Goal: Task Accomplishment & Management: Complete application form

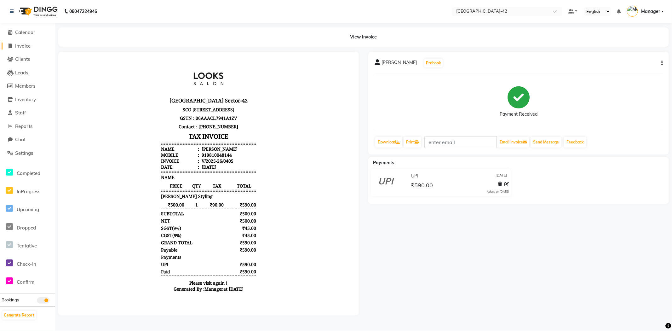
click at [16, 47] on span "Invoice" at bounding box center [22, 46] width 15 height 6
select select "service"
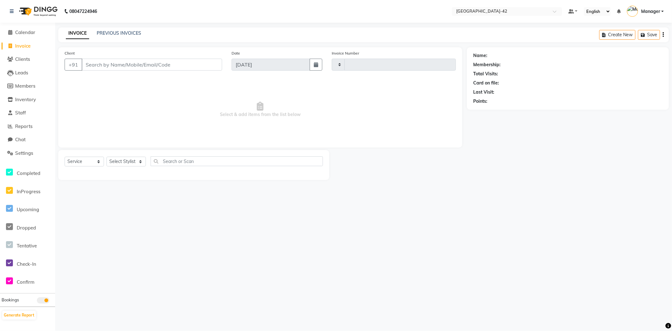
type input "0406"
select select "8692"
click at [99, 68] on input "Client" at bounding box center [152, 65] width 140 height 12
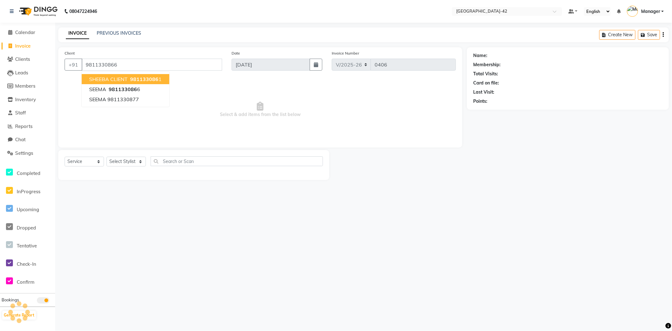
type input "9811330866"
select select "1: Object"
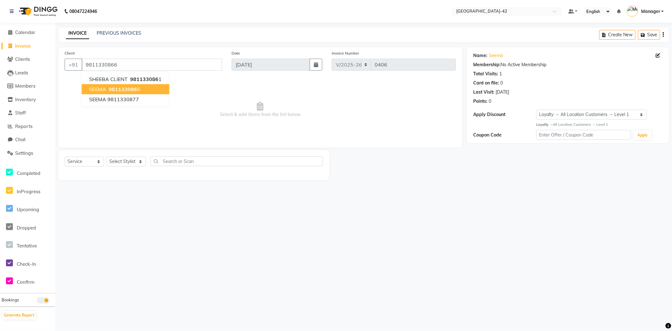
click at [199, 91] on span "Select & add items from the list below" at bounding box center [260, 109] width 391 height 63
click at [134, 165] on select "Select Stylist Ajay Aman_Pdct Amjad_asst Ankit_asst Asif_BRB Basant_Pdct Counte…" at bounding box center [125, 161] width 39 height 10
select select "88511"
click at [106, 157] on select "Select Stylist Ajay Aman_Pdct Amjad_asst Ankit_asst Asif_BRB Basant_Pdct Counte…" at bounding box center [125, 161] width 39 height 10
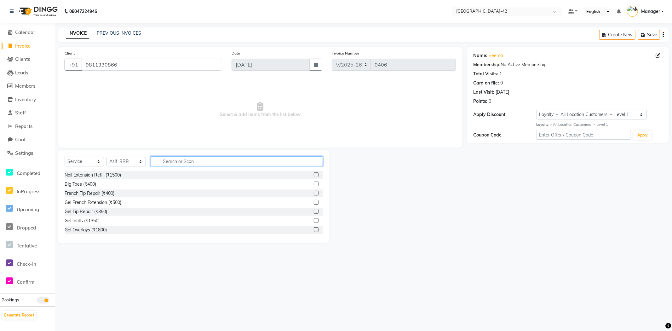
click at [161, 162] on input "text" at bounding box center [236, 161] width 172 height 10
type input "CUT"
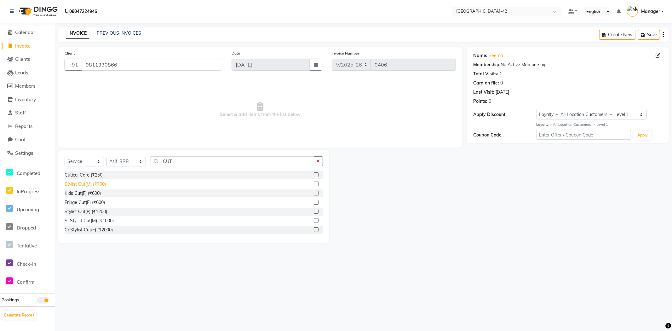
click at [99, 186] on div "Stylist Cut(M) (₹700)" at bounding box center [85, 184] width 41 height 7
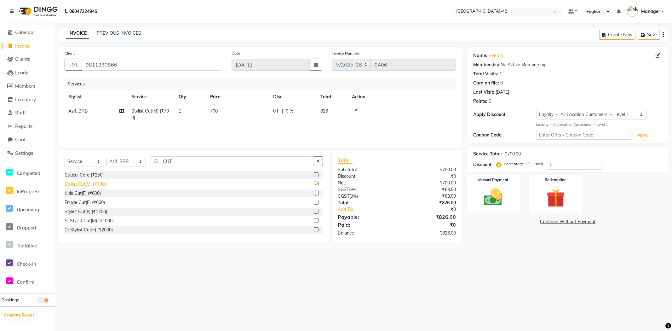
checkbox input "false"
drag, startPoint x: 177, startPoint y: 162, endPoint x: 128, endPoint y: 166, distance: 49.6
click at [151, 161] on input "CUT" at bounding box center [231, 161] width 163 height 10
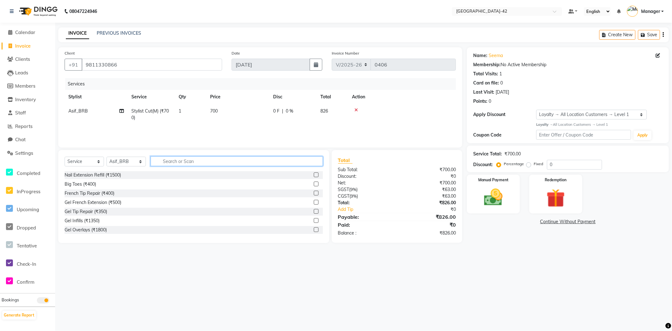
drag, startPoint x: 170, startPoint y: 159, endPoint x: 131, endPoint y: 184, distance: 46.8
click at [166, 156] on div "Select Service Product Membership Package Voucher Prepaid Gift Card Select Styl…" at bounding box center [193, 196] width 271 height 93
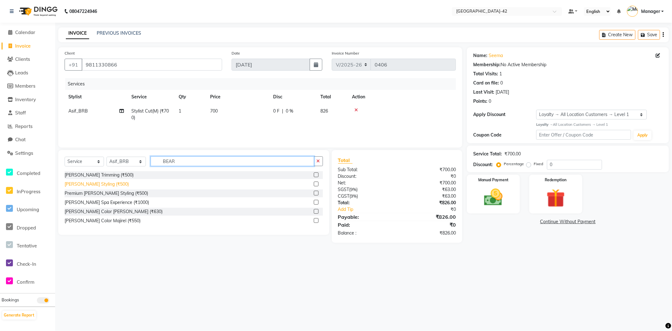
type input "BEAR"
click at [85, 186] on div "Beard Styling (₹500)" at bounding box center [97, 184] width 64 height 7
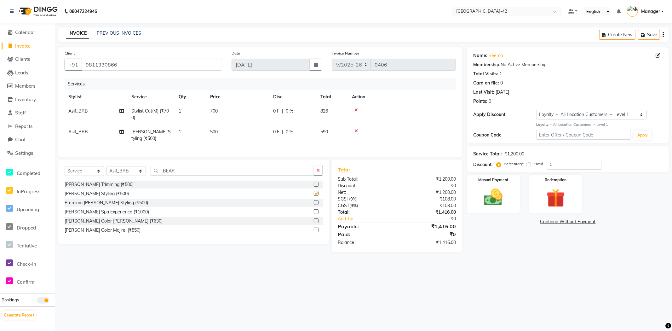
checkbox input "false"
drag, startPoint x: 180, startPoint y: 176, endPoint x: 151, endPoint y: 178, distance: 28.7
click at [158, 175] on input "BEAR" at bounding box center [231, 171] width 163 height 10
click at [131, 176] on select "Select Stylist Ajay Aman_Pdct Amjad_asst Ankit_asst Asif_BRB Basant_Pdct Counte…" at bounding box center [125, 171] width 39 height 10
select select "87962"
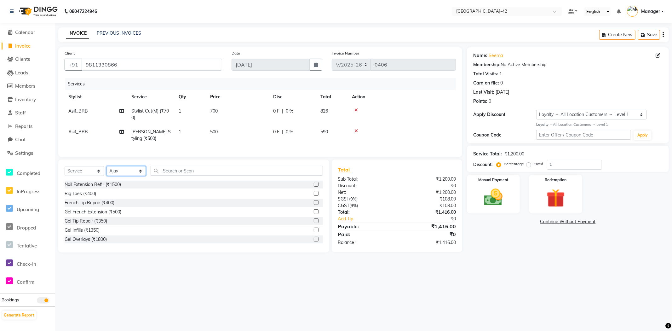
click at [106, 171] on select "Select Stylist Ajay Aman_Pdct Amjad_asst Ankit_asst Asif_BRB Basant_Pdct Counte…" at bounding box center [125, 171] width 39 height 10
click at [178, 180] on div "Select Service Product Membership Package Voucher Prepaid Gift Card Select Styl…" at bounding box center [194, 173] width 258 height 15
click at [178, 175] on input "text" at bounding box center [236, 171] width 172 height 10
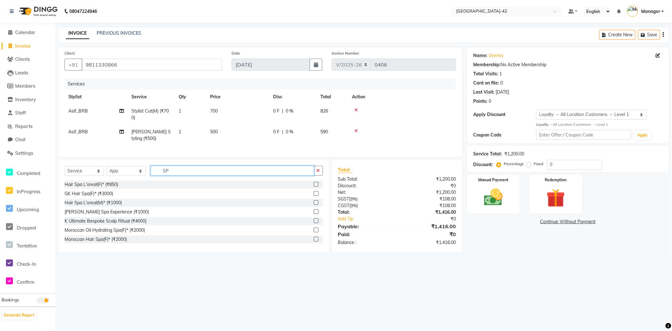
type input "SPA"
drag, startPoint x: 180, startPoint y: 173, endPoint x: 136, endPoint y: 184, distance: 45.4
click at [146, 180] on div "Select Service Product Membership Package Voucher Prepaid Gift Card Select Styl…" at bounding box center [194, 173] width 258 height 15
type input "RIT"
click at [116, 197] on div "K Nourish and Gloss Experience Ritual (₹4000)" at bounding box center [194, 194] width 258 height 8
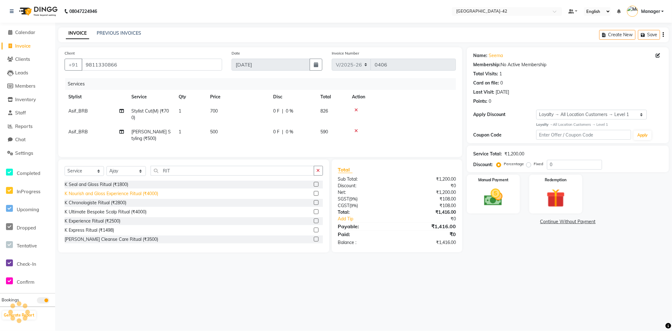
click at [116, 197] on div "K Nourish and Gloss Experience Ritual (₹4000)" at bounding box center [112, 193] width 94 height 7
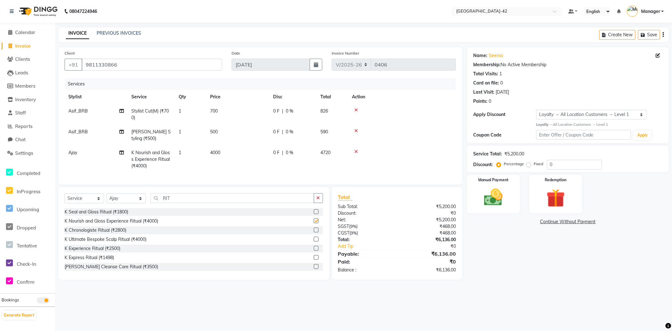
checkbox input "false"
drag, startPoint x: 576, startPoint y: 162, endPoint x: 522, endPoint y: 167, distance: 54.1
click at [534, 166] on div "Percentage Fixed 0" at bounding box center [549, 165] width 104 height 10
click at [502, 280] on div "Name: Seema Membership: No Active Membership Total Visits: 1 Card on file: 0 La…" at bounding box center [570, 163] width 207 height 232
click at [505, 277] on div "Name: Seema Membership: No Active Membership Total Visits: 1 Card on file: 0 La…" at bounding box center [570, 163] width 207 height 232
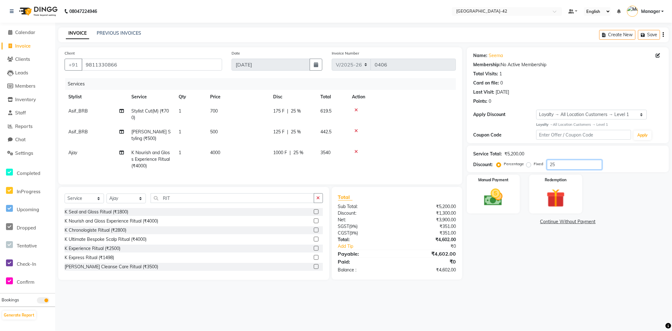
drag, startPoint x: 557, startPoint y: 164, endPoint x: 531, endPoint y: 170, distance: 26.7
click at [531, 170] on div "Service Total: ₹5,200.00 Discount: Percentage Fixed 25" at bounding box center [568, 158] width 202 height 26
type input "50"
click at [594, 267] on div "Name: Seema Membership: No Active Membership Total Visits: 1 Card on file: 0 La…" at bounding box center [570, 163] width 207 height 232
click at [499, 213] on div "Manual Payment" at bounding box center [493, 193] width 55 height 40
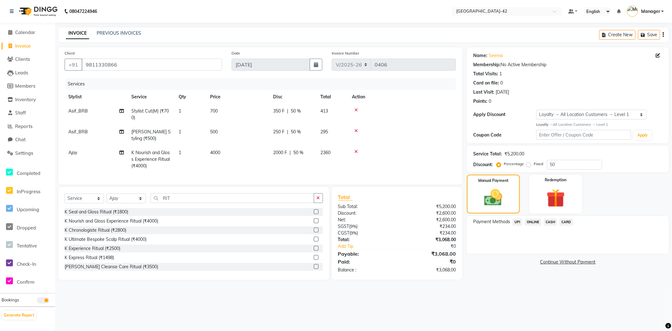
click at [517, 224] on span "UPI" at bounding box center [517, 221] width 10 height 7
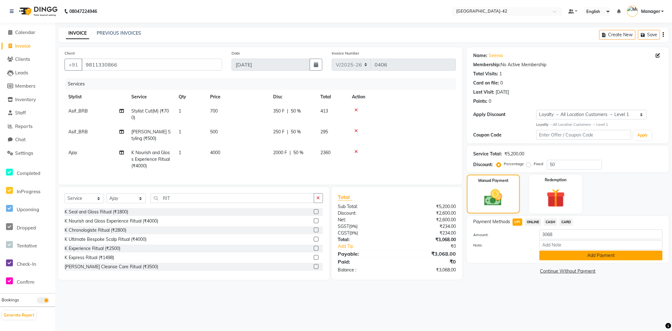
click at [543, 256] on button "Add Payment" at bounding box center [600, 255] width 123 height 10
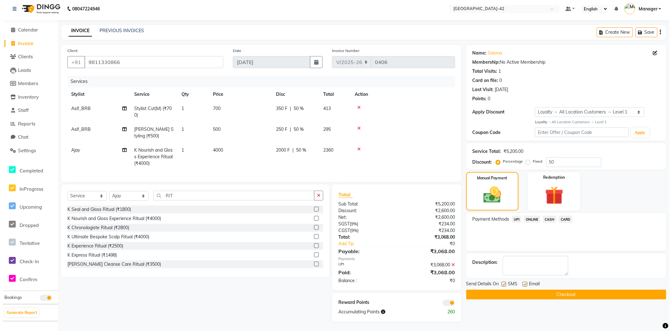
scroll to position [8, 0]
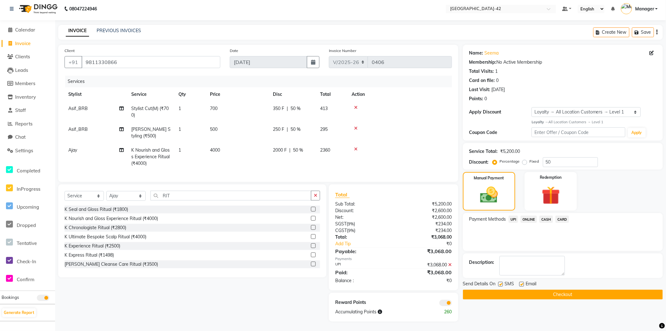
click at [446, 304] on span at bounding box center [446, 302] width 13 height 6
click at [452, 304] on input "checkbox" at bounding box center [452, 304] width 0 height 0
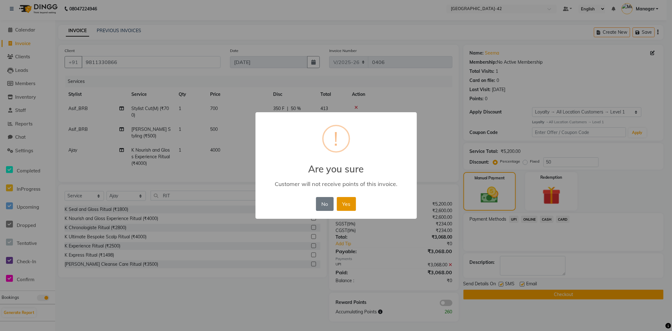
click at [349, 206] on button "Yes" at bounding box center [346, 204] width 19 height 14
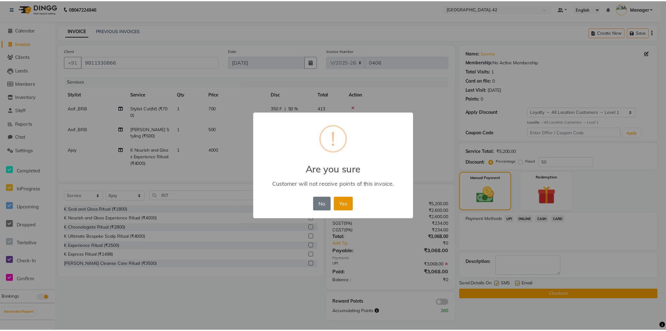
scroll to position [0, 0]
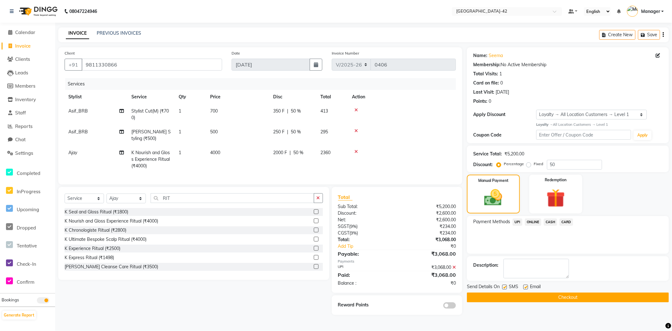
click at [596, 297] on button "Checkout" at bounding box center [568, 297] width 202 height 10
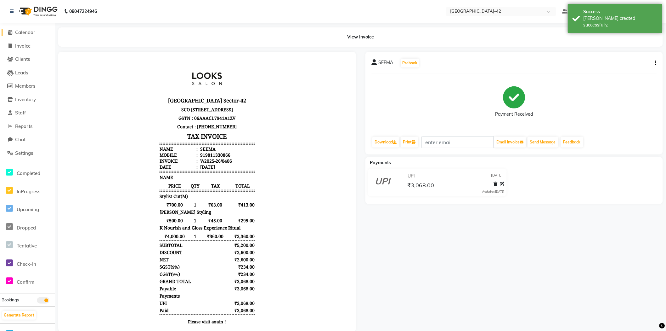
click at [18, 32] on span "Calendar" at bounding box center [25, 32] width 20 height 6
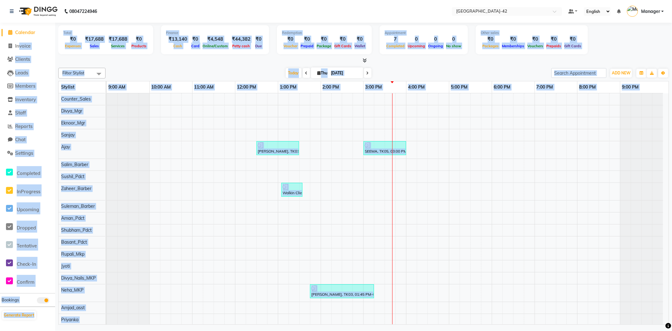
click at [19, 51] on li "Invoice" at bounding box center [27, 46] width 55 height 14
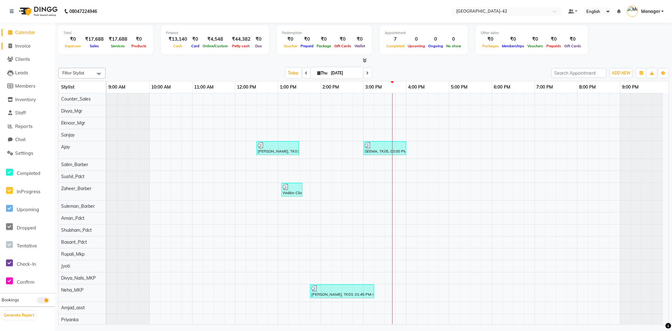
click at [23, 46] on span "Invoice" at bounding box center [22, 46] width 15 height 6
select select "service"
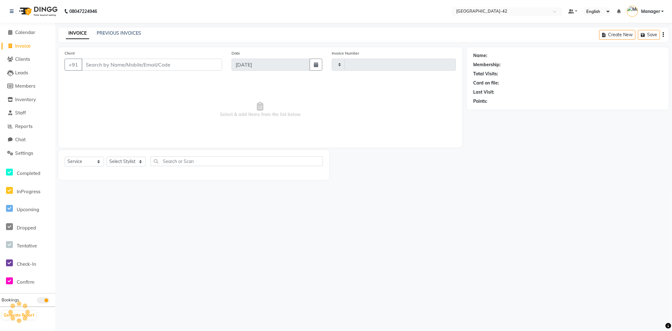
type input "0407"
select select "8692"
click at [95, 62] on input "Client" at bounding box center [152, 65] width 140 height 12
type input "9810036579"
select select "1: Object"
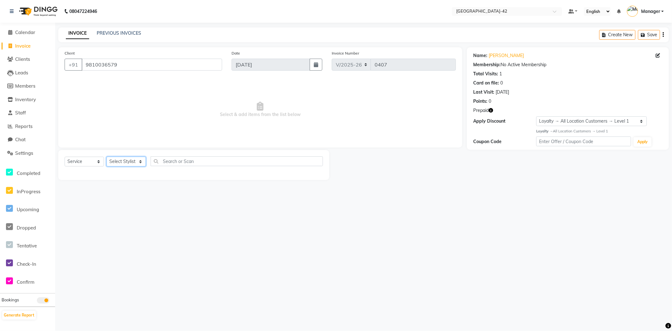
click at [136, 163] on select "Select Stylist Ajay Aman_Pdct Amjad_asst Ankit_asst Asif_BRB Basant_Pdct Bhupes…" at bounding box center [125, 161] width 39 height 10
select select "87966"
click at [106, 157] on select "Select Stylist Ajay Aman_Pdct Amjad_asst Ankit_asst Asif_BRB Basant_Pdct Bhupes…" at bounding box center [125, 161] width 39 height 10
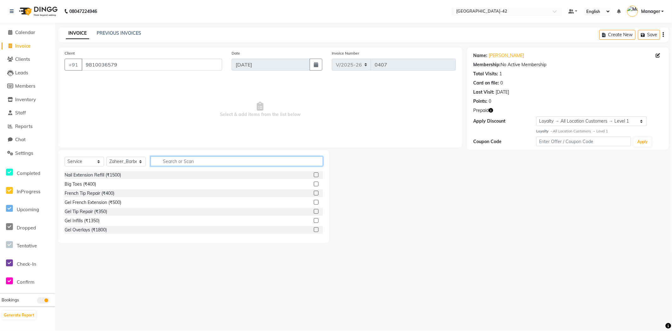
click at [155, 158] on input "text" at bounding box center [236, 161] width 172 height 10
type input "p"
click at [97, 161] on select "Select Service Product Membership Package Voucher Prepaid Gift Card" at bounding box center [84, 161] width 39 height 10
select select "package"
click at [65, 157] on select "Select Service Product Membership Package Voucher Prepaid Gift Card" at bounding box center [84, 161] width 39 height 10
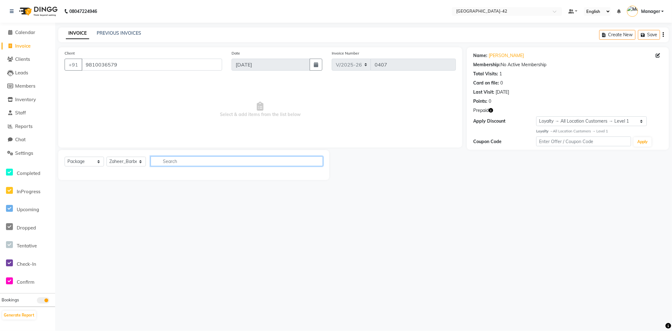
drag, startPoint x: 194, startPoint y: 163, endPoint x: 147, endPoint y: 164, distance: 47.6
click at [148, 164] on div "Select Service Product Membership Package Voucher Prepaid Gift Card Select Styl…" at bounding box center [194, 163] width 258 height 15
type input "p"
click at [95, 164] on select "Select Service Product Membership Package Voucher Prepaid Gift Card" at bounding box center [84, 161] width 39 height 10
select select "membership"
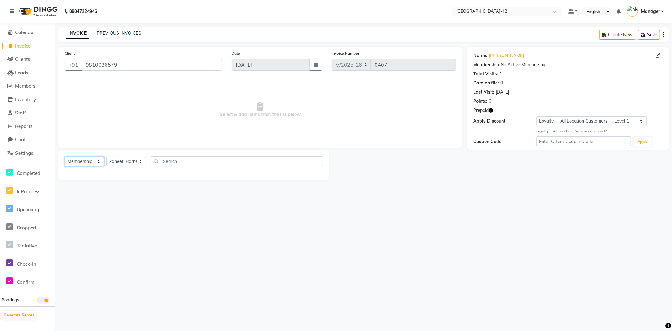
click at [65, 157] on select "Select Service Product Membership Package Voucher Prepaid Gift Card" at bounding box center [84, 161] width 39 height 10
click at [96, 164] on select "Select Service Product Membership Package Voucher Prepaid Gift Card" at bounding box center [84, 161] width 39 height 10
click at [65, 157] on select "Select Service Product Membership Package Voucher Prepaid Gift Card" at bounding box center [84, 161] width 39 height 10
click at [191, 160] on input "text" at bounding box center [236, 161] width 172 height 10
type input "prea"
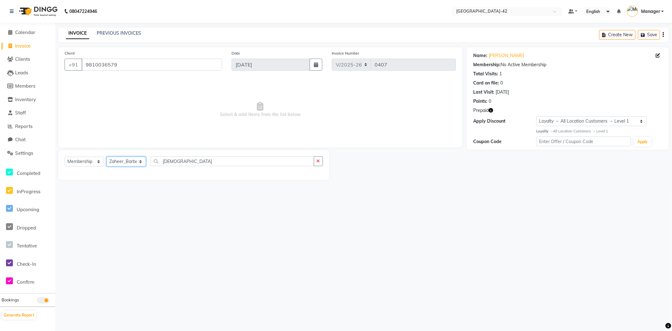
click at [141, 165] on select "Select Stylist Ajay Aman_Pdct Amjad_asst Ankit_asst Asif_BRB Basant_Pdct Bhupes…" at bounding box center [125, 161] width 39 height 10
click at [106, 157] on select "Select Stylist Ajay Aman_Pdct Amjad_asst Ankit_asst Asif_BRB Basant_Pdct Bhupes…" at bounding box center [125, 161] width 39 height 10
click at [137, 162] on select "Select Stylist Ajay Aman_Pdct Amjad_asst Ankit_asst Asif_BRB Basant_Pdct Bhupes…" at bounding box center [125, 161] width 39 height 10
click at [93, 163] on select "Select Service Product Membership Package Voucher Prepaid Gift Card" at bounding box center [84, 161] width 39 height 10
select select "package"
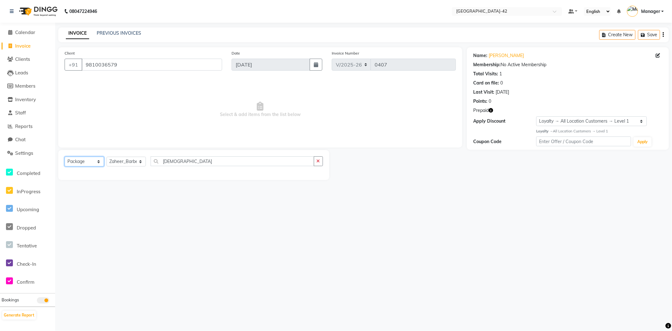
click at [65, 157] on select "Select Service Product Membership Package Voucher Prepaid Gift Card" at bounding box center [84, 161] width 39 height 10
click at [168, 161] on input "prea" at bounding box center [231, 161] width 163 height 10
drag, startPoint x: 179, startPoint y: 162, endPoint x: 143, endPoint y: 171, distance: 36.7
click at [141, 170] on div "Select Service Product Membership Package Voucher Prepaid Gift Card Select Styl…" at bounding box center [194, 163] width 258 height 15
click at [133, 160] on select "Select Stylist Ajay Aman_Pdct Amjad_asst Ankit_asst Asif_BRB Basant_Pdct Bhupes…" at bounding box center [125, 161] width 39 height 10
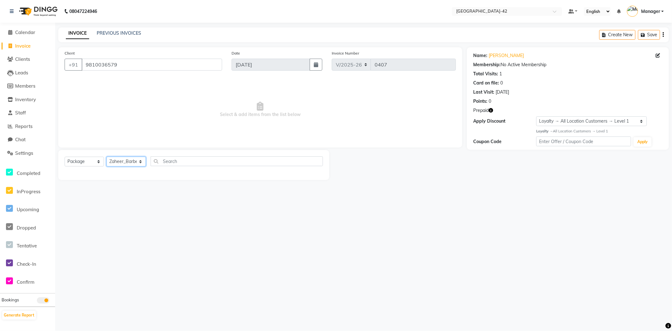
click at [106, 157] on select "Select Stylist Ajay Aman_Pdct Amjad_asst Ankit_asst Asif_BRB Basant_Pdct Bhupes…" at bounding box center [125, 161] width 39 height 10
click at [170, 164] on input "text" at bounding box center [236, 161] width 172 height 10
type input "prte"
click at [91, 161] on select "Select Service Product Membership Package Voucher Prepaid Gift Card" at bounding box center [84, 161] width 39 height 10
select select "membership"
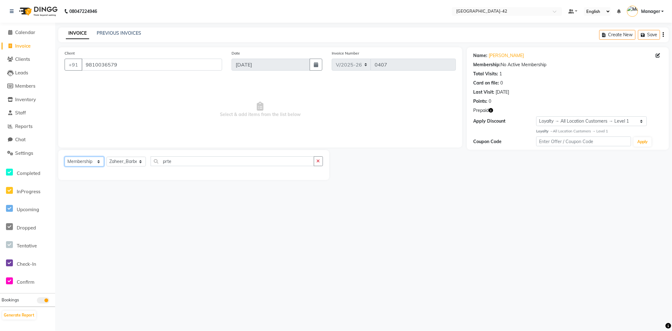
click at [65, 157] on select "Select Service Product Membership Package Voucher Prepaid Gift Card" at bounding box center [84, 161] width 39 height 10
click at [23, 31] on span "Calendar" at bounding box center [25, 32] width 20 height 6
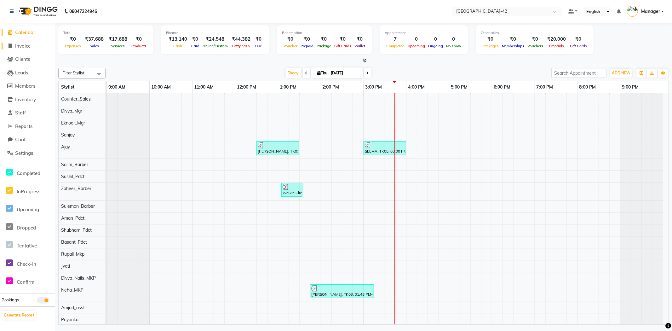
click at [25, 49] on link "Invoice" at bounding box center [28, 46] width 52 height 7
select select "service"
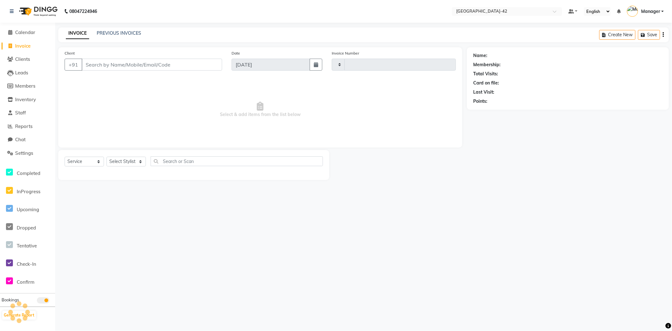
type input "0408"
select select "8692"
click at [88, 68] on input "Client" at bounding box center [152, 65] width 140 height 12
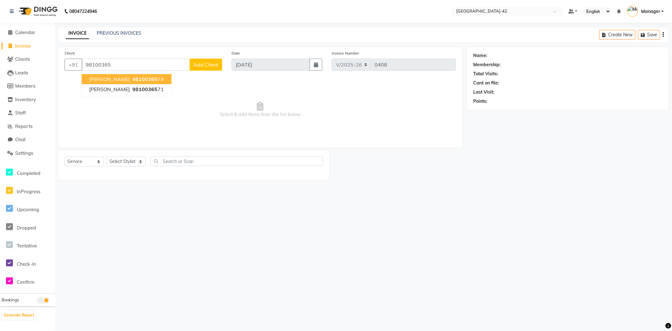
click at [156, 79] on span "98100365" at bounding box center [144, 79] width 25 height 6
type input "9810036579"
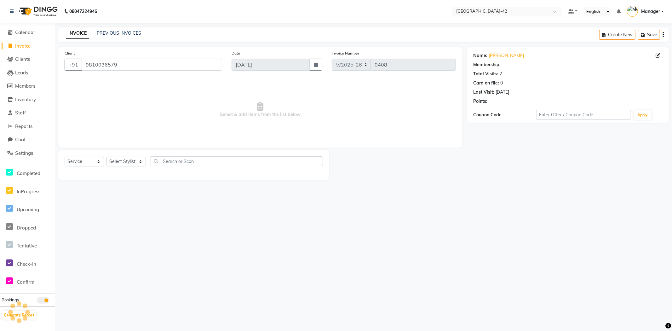
select select "1: Object"
click at [142, 166] on select "Select Stylist Ajay Aman_Pdct Amjad_asst Ankit_asst Asif_BRB Basant_Pdct Bhupes…" at bounding box center [125, 161] width 39 height 10
select select "87966"
click at [106, 157] on select "Select Stylist Ajay Aman_Pdct Amjad_asst Ankit_asst Asif_BRB Basant_Pdct Bhupes…" at bounding box center [125, 161] width 39 height 10
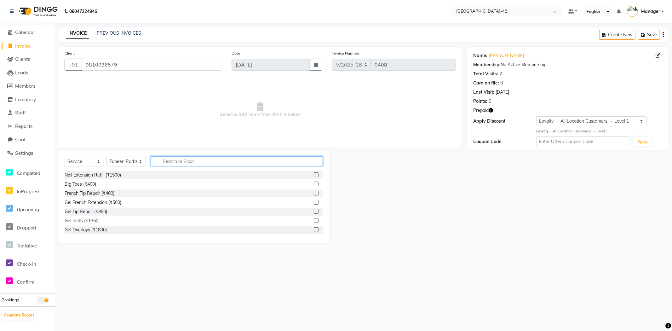
click at [179, 160] on input "text" at bounding box center [236, 161] width 172 height 10
type input "touch"
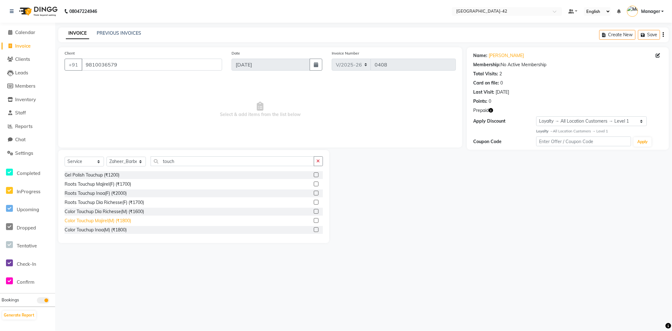
click at [131, 221] on div "Color Touchup Majirel(M) (₹1800)" at bounding box center [98, 220] width 66 height 7
checkbox input "false"
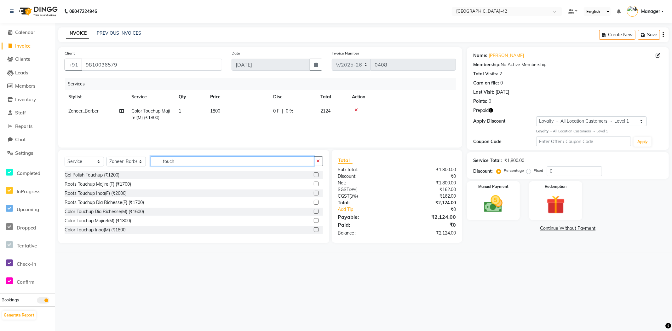
drag, startPoint x: 188, startPoint y: 159, endPoint x: 153, endPoint y: 161, distance: 35.3
click at [153, 161] on input "touch" at bounding box center [231, 161] width 163 height 10
click at [161, 162] on input "text" at bounding box center [236, 161] width 172 height 10
type input "cut"
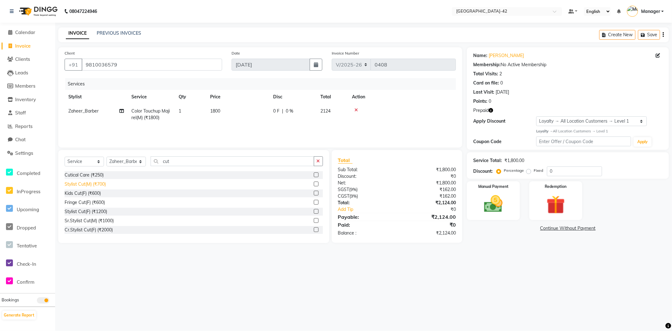
click at [92, 185] on div "Stylist Cut(M) (₹700)" at bounding box center [85, 184] width 41 height 7
checkbox input "false"
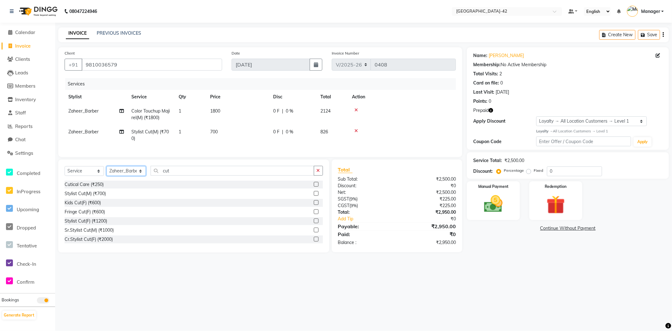
click at [139, 176] on select "Select Stylist Ajay Aman_Pdct Amjad_asst Ankit_asst Asif_BRB Basant_Pdct Bhupes…" at bounding box center [125, 171] width 39 height 10
select select "87969"
click at [106, 171] on select "Select Stylist Ajay Aman_Pdct Amjad_asst Ankit_asst Asif_BRB Basant_Pdct Bhupes…" at bounding box center [125, 171] width 39 height 10
drag, startPoint x: 170, startPoint y: 173, endPoint x: 134, endPoint y: 175, distance: 36.0
click at [134, 175] on div "Select Service Product Membership Package Voucher Prepaid Gift Card Select Styl…" at bounding box center [194, 173] width 258 height 15
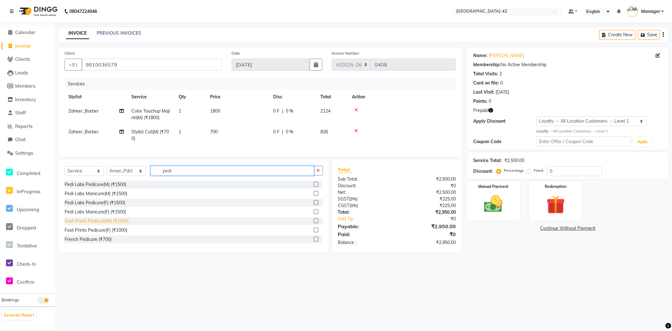
type input "pedi"
click at [112, 224] on div "Foot Prints Pedicure(M) (₹1000)" at bounding box center [97, 221] width 64 height 7
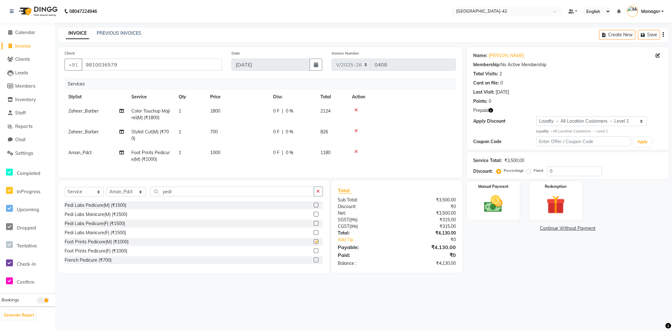
checkbox input "false"
click at [140, 196] on select "Select Stylist Ajay Aman_Pdct Amjad_asst Ankit_asst Asif_BRB Basant_Pdct Bhupes…" at bounding box center [125, 192] width 39 height 10
select select "87970"
click at [106, 192] on select "Select Stylist Ajay Aman_Pdct Amjad_asst Ankit_asst Asif_BRB Basant_Pdct Bhupes…" at bounding box center [125, 192] width 39 height 10
click at [177, 196] on input "pedi" at bounding box center [231, 191] width 163 height 10
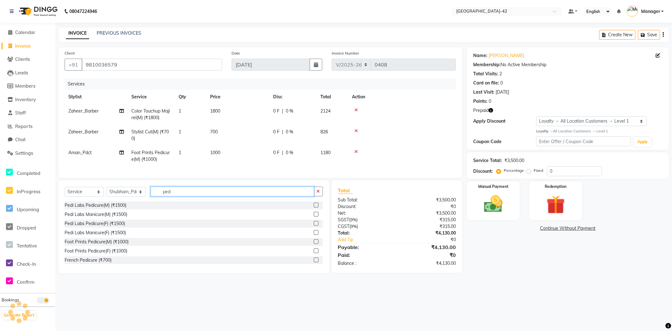
type input "pedi"
click at [129, 255] on div "Foot Prints Pedicure(F) (₹1000)" at bounding box center [194, 251] width 258 height 8
click at [124, 254] on div "Foot Prints Pedicure(F) (₹1000)" at bounding box center [96, 250] width 63 height 7
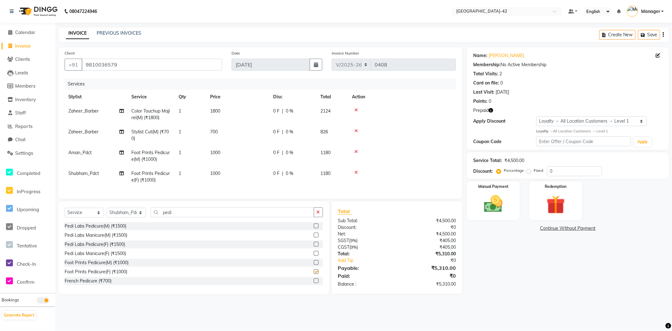
checkbox input "false"
click at [540, 199] on img at bounding box center [555, 205] width 31 height 24
click at [522, 229] on span "Prepaid 2" at bounding box center [522, 228] width 20 height 7
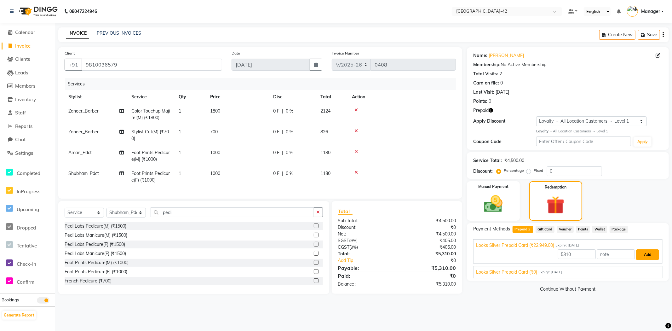
click at [641, 256] on button "Add" at bounding box center [647, 254] width 23 height 11
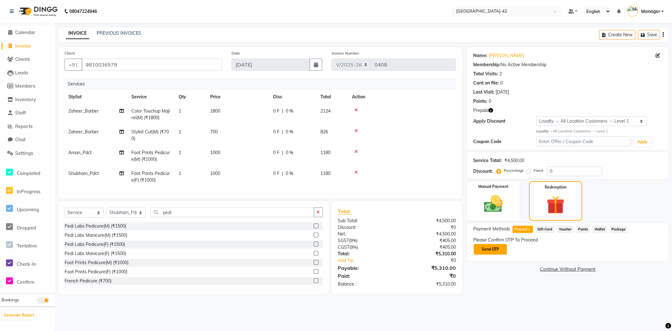
click at [496, 251] on button "Send OTP" at bounding box center [490, 249] width 33 height 11
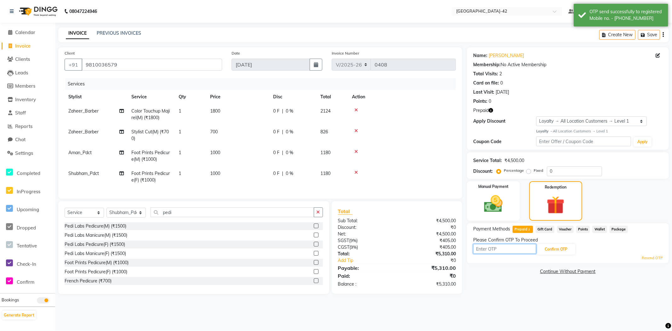
click at [517, 252] on input "text" at bounding box center [504, 249] width 63 height 10
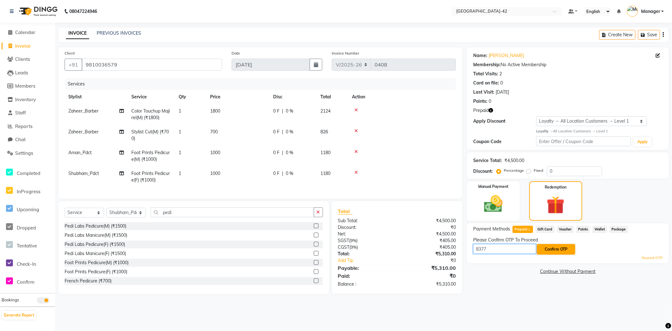
type input "8377"
click at [559, 251] on button "Confirm OTP" at bounding box center [555, 249] width 38 height 11
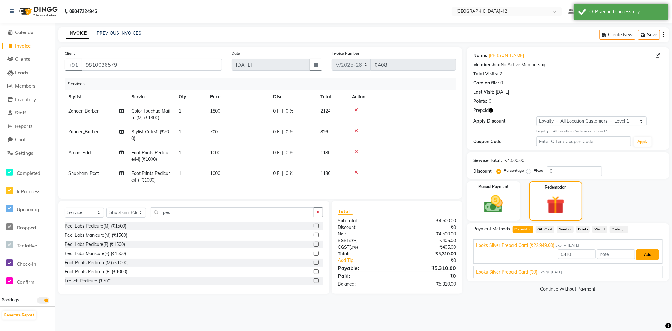
click at [642, 253] on button "Add" at bounding box center [647, 254] width 23 height 11
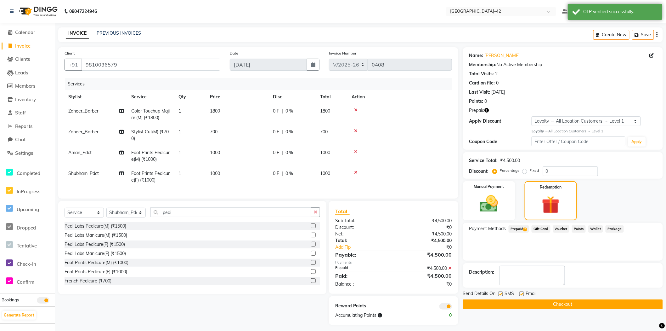
click at [508, 303] on button "Checkout" at bounding box center [563, 304] width 200 height 10
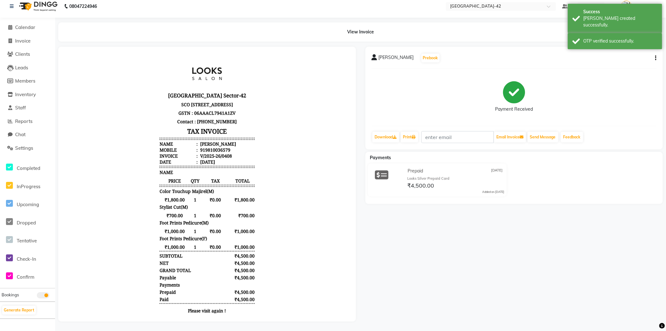
scroll to position [10, 0]
click at [405, 134] on link "Print" at bounding box center [410, 137] width 18 height 11
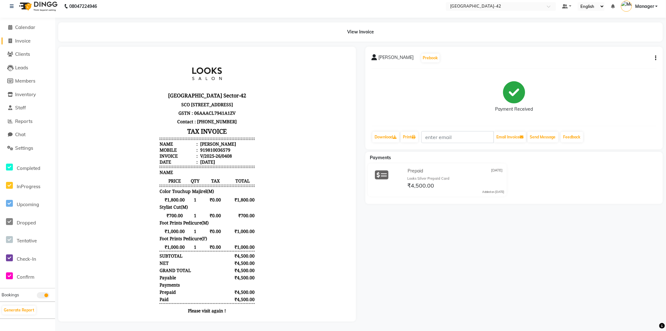
click at [24, 38] on span "Invoice" at bounding box center [22, 41] width 15 height 6
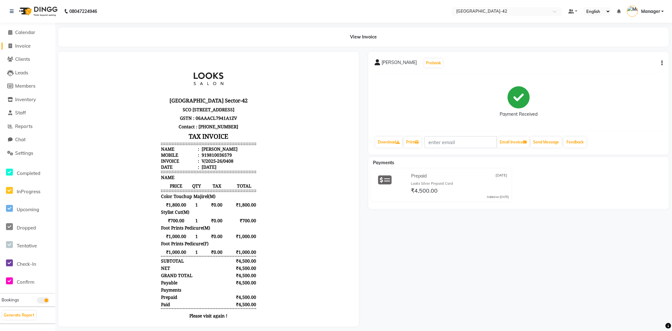
select select "8692"
select select "service"
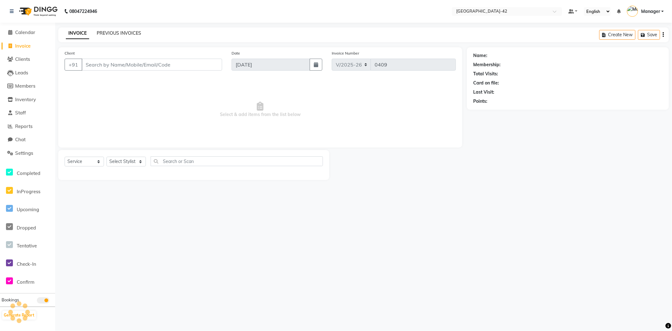
click at [108, 30] on link "PREVIOUS INVOICES" at bounding box center [119, 33] width 44 height 6
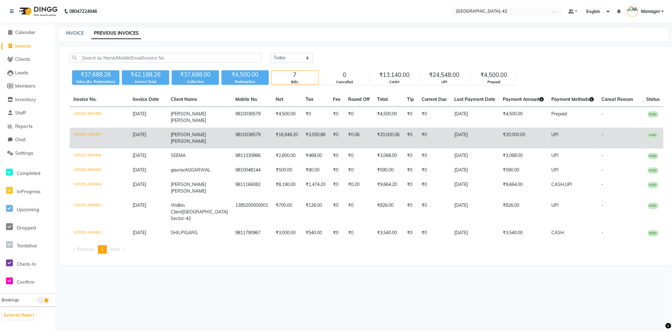
click at [511, 134] on td "₹20,000.00" at bounding box center [523, 138] width 48 height 21
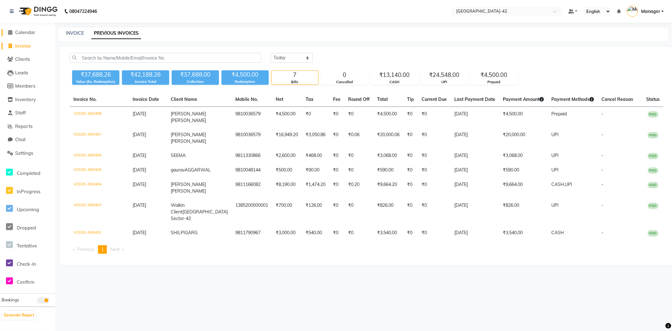
click at [27, 35] on link "Calendar" at bounding box center [28, 32] width 52 height 7
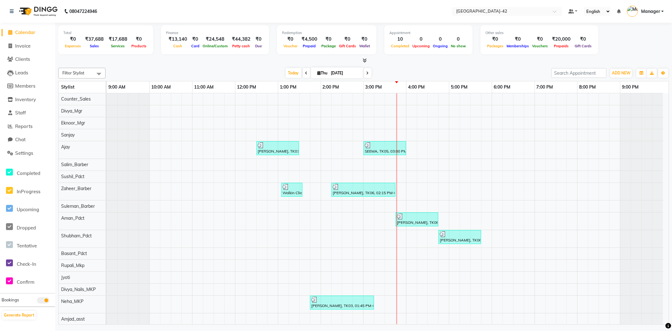
click at [28, 50] on li "Invoice" at bounding box center [27, 46] width 55 height 14
click at [26, 49] on link "Invoice" at bounding box center [28, 46] width 52 height 7
select select "8692"
select select "service"
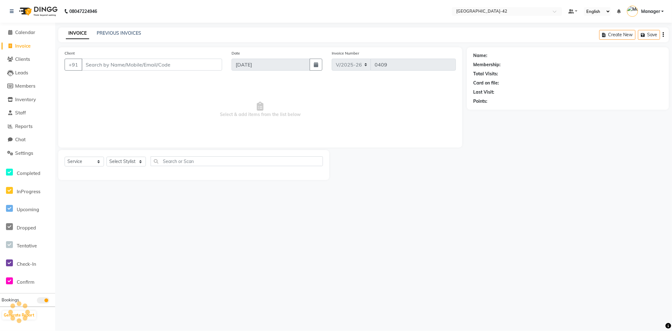
click at [116, 67] on input "Client" at bounding box center [152, 65] width 140 height 12
type input "9810036579"
select select "1: Object"
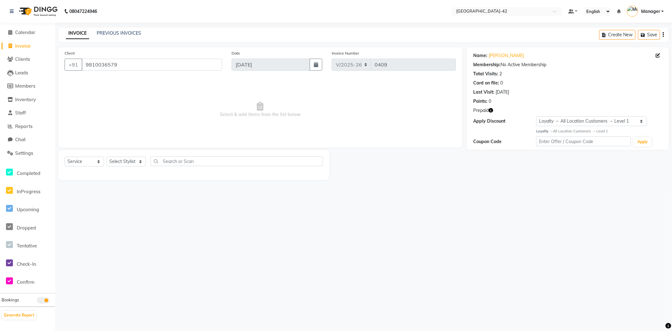
click at [489, 111] on icon "button" at bounding box center [490, 110] width 4 height 4
click at [25, 29] on span "Calendar" at bounding box center [25, 32] width 20 height 6
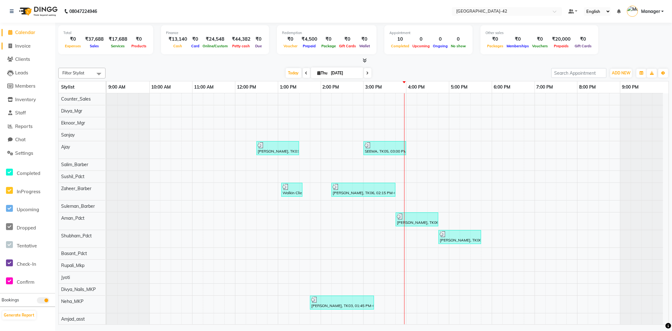
click at [23, 48] on span "Invoice" at bounding box center [22, 46] width 15 height 6
select select "service"
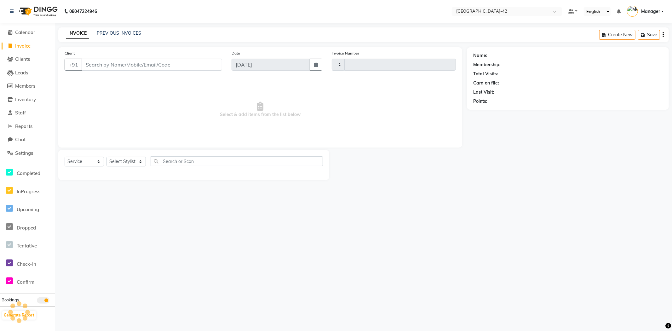
type input "0409"
select select "8692"
click at [144, 68] on input "Client" at bounding box center [152, 65] width 140 height 12
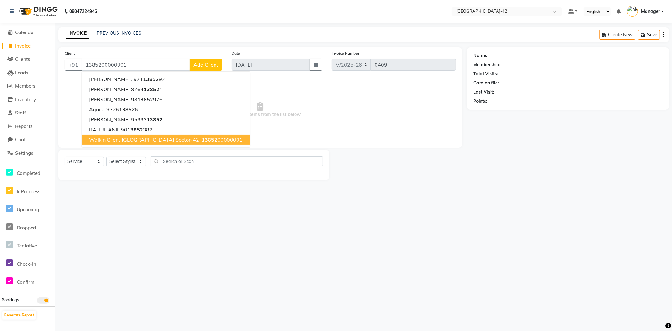
type input "1385200000001"
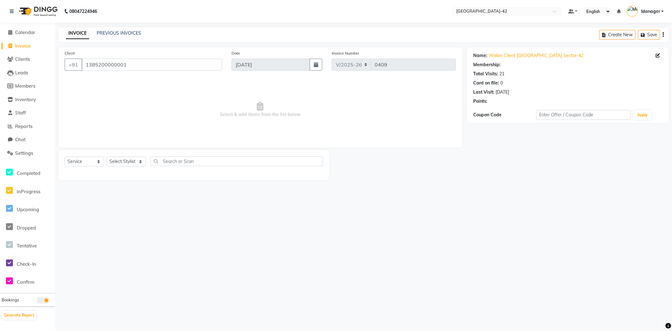
select select "1: Object"
click at [116, 162] on select "Select Stylist Ajay Aman_Pdct Amjad_asst Ankit_asst Asif_BRB Basant_Pdct Bhupes…" at bounding box center [125, 161] width 39 height 10
select select "87964"
click at [106, 157] on select "Select Stylist Ajay Aman_Pdct Amjad_asst Ankit_asst Asif_BRB Basant_Pdct Bhupes…" at bounding box center [125, 161] width 39 height 10
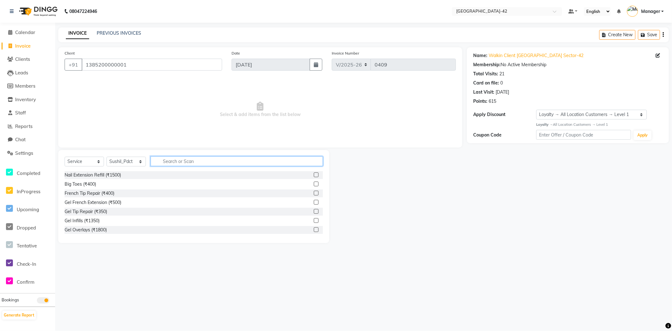
click at [183, 162] on input "text" at bounding box center [236, 161] width 172 height 10
type input "pedi"
click at [314, 208] on label at bounding box center [316, 207] width 5 height 5
click at [314, 208] on input "checkbox" at bounding box center [316, 208] width 4 height 4
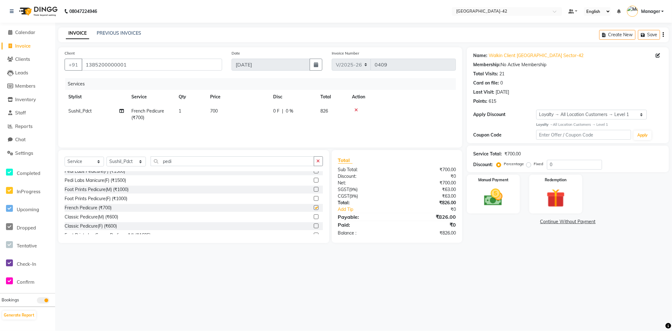
checkbox input "false"
click at [134, 160] on select "Select Stylist Ajay Aman_Pdct Amjad_asst Ankit_asst Asif_BRB Basant_Pdct Bhupes…" at bounding box center [125, 161] width 39 height 10
select select "87970"
click at [106, 157] on select "Select Stylist Ajay Aman_Pdct Amjad_asst Ankit_asst Asif_BRB Basant_Pdct Bhupes…" at bounding box center [125, 161] width 39 height 10
click at [184, 162] on input "pedi" at bounding box center [231, 161] width 163 height 10
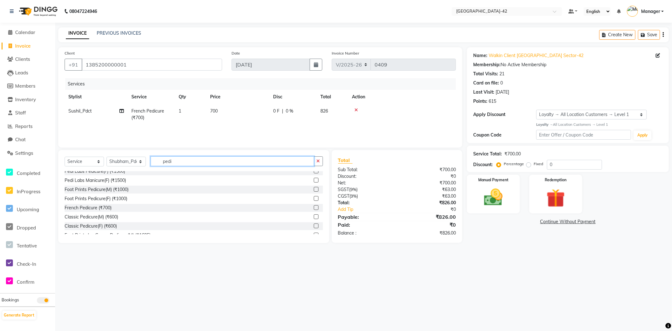
type input "pedi"
click at [314, 199] on label at bounding box center [316, 198] width 5 height 5
click at [314, 199] on input "checkbox" at bounding box center [316, 198] width 4 height 4
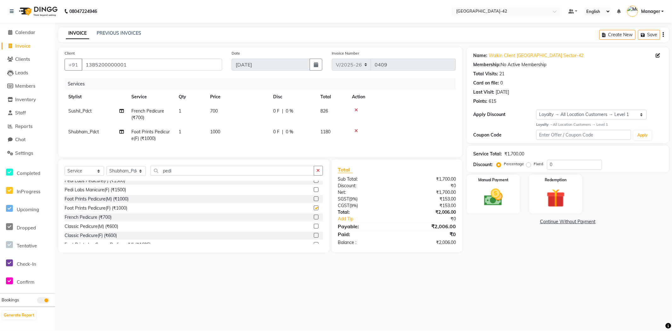
checkbox input "false"
click at [182, 175] on input "pedi" at bounding box center [231, 171] width 163 height 10
type input "p"
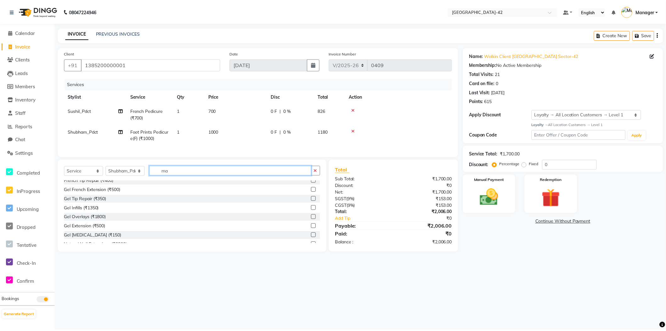
scroll to position [0, 0]
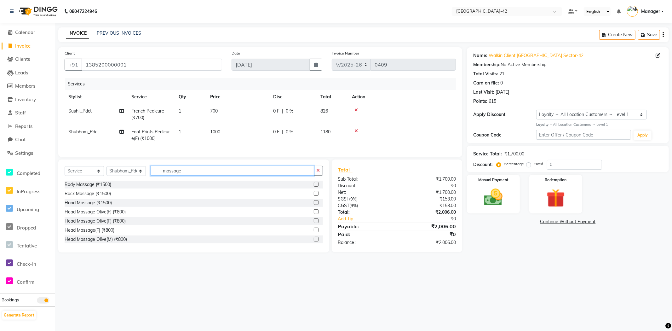
type input "massage"
click at [314, 214] on label at bounding box center [316, 211] width 5 height 5
click at [314, 214] on input "checkbox" at bounding box center [316, 212] width 4 height 4
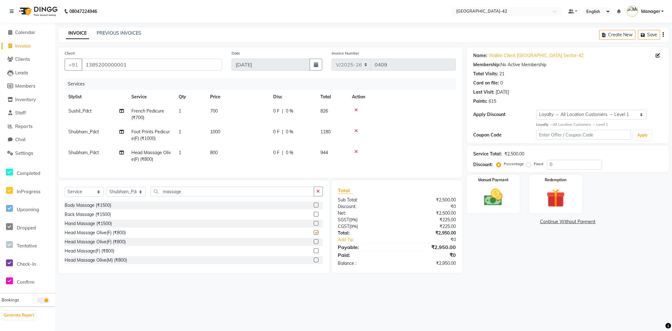
checkbox input "false"
click at [312, 192] on div "Client +91 1385200000001 Date 04-09-2025 Invoice Number V/2025 V/2025-26 0409 S…" at bounding box center [260, 160] width 413 height 226
click at [508, 206] on img at bounding box center [492, 197] width 31 height 22
click at [567, 221] on span "CARD" at bounding box center [566, 221] width 14 height 7
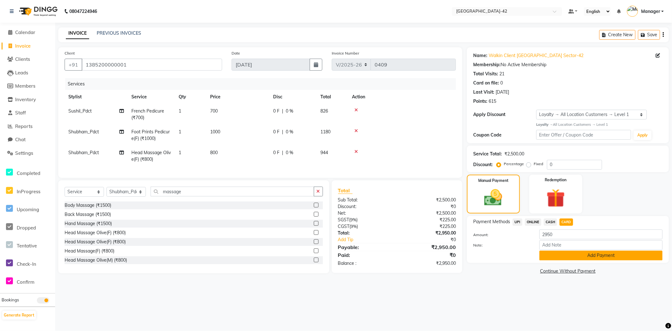
click at [595, 257] on button "Add Payment" at bounding box center [600, 255] width 123 height 10
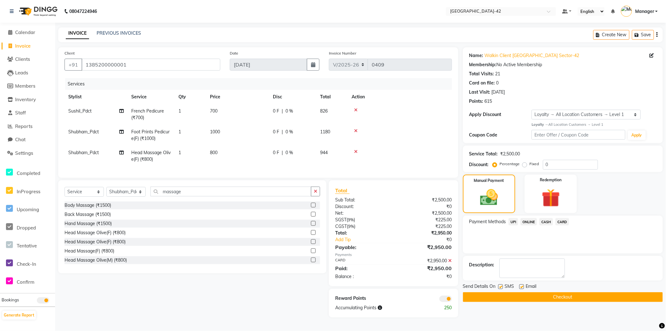
click at [522, 287] on label at bounding box center [521, 286] width 5 height 5
click at [522, 287] on input "checkbox" at bounding box center [521, 287] width 4 height 4
checkbox input "false"
click at [527, 295] on button "Checkout" at bounding box center [563, 297] width 200 height 10
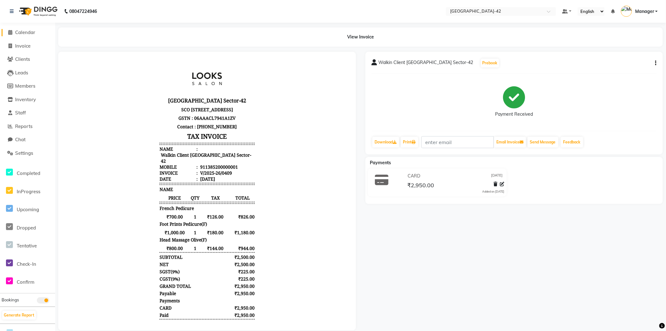
click at [25, 33] on span "Calendar" at bounding box center [25, 32] width 20 height 6
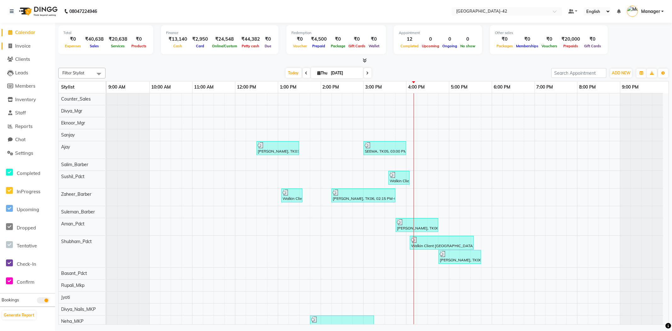
drag, startPoint x: 27, startPoint y: 45, endPoint x: 33, endPoint y: 53, distance: 9.4
click at [27, 45] on span "Invoice" at bounding box center [22, 46] width 15 height 6
select select "8692"
select select "service"
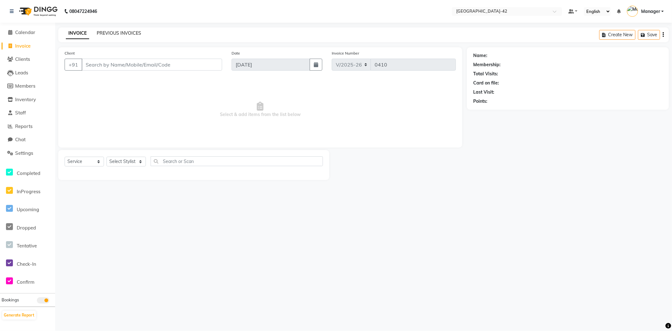
click at [109, 32] on link "PREVIOUS INVOICES" at bounding box center [119, 33] width 44 height 6
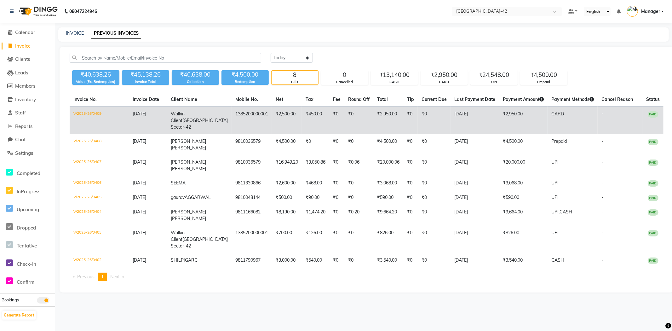
click at [575, 124] on td "CARD" at bounding box center [572, 121] width 50 height 28
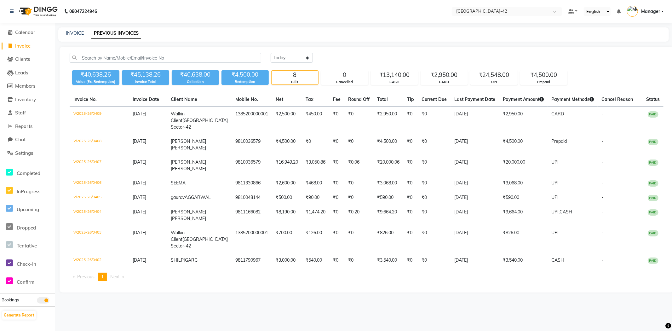
click at [29, 46] on span "Invoice" at bounding box center [22, 46] width 15 height 6
select select "service"
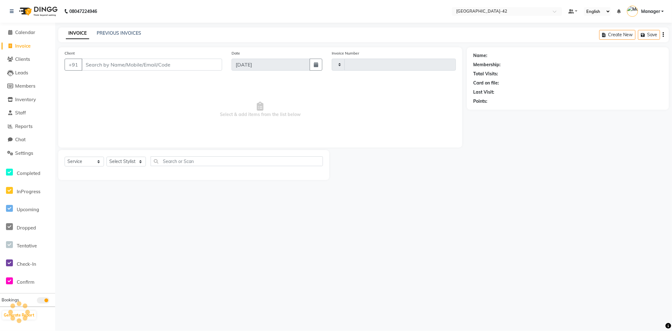
type input "0412"
select select "8692"
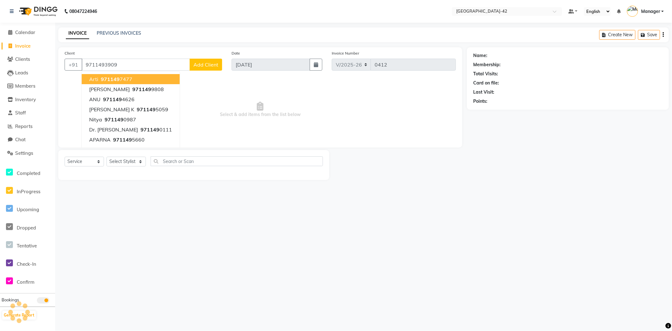
type input "9711493909"
select select "1: Object"
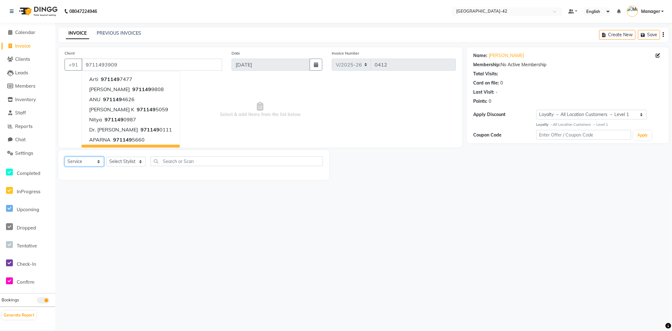
click at [95, 158] on select "Select Service Product Membership Package Voucher Prepaid Gift Card" at bounding box center [84, 161] width 39 height 10
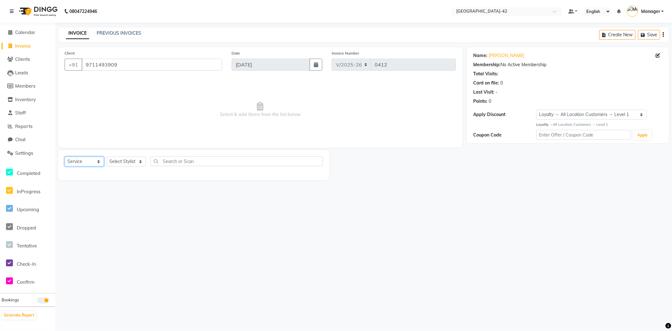
select select "product"
click at [65, 157] on select "Select Service Product Membership Package Voucher Prepaid Gift Card" at bounding box center [84, 161] width 39 height 10
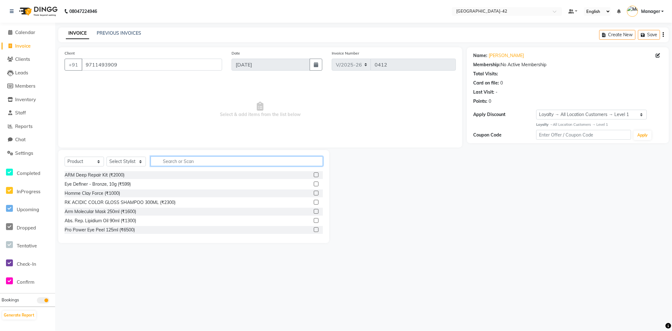
click at [187, 160] on input "text" at bounding box center [236, 161] width 172 height 10
click at [121, 160] on select "Select Stylist Ajay Aman_Pdct Amjad_asst Ankit_asst Asif_BRB Basant_Pdct Bhupes…" at bounding box center [125, 161] width 39 height 10
select select "89271"
click at [106, 157] on select "Select Stylist Ajay Aman_Pdct Amjad_asst Ankit_asst Asif_BRB Basant_Pdct Bhupes…" at bounding box center [125, 161] width 39 height 10
click at [211, 159] on input "text" at bounding box center [236, 161] width 172 height 10
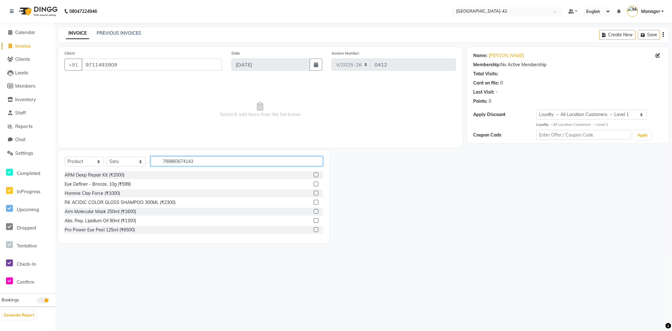
type input "7898606741433"
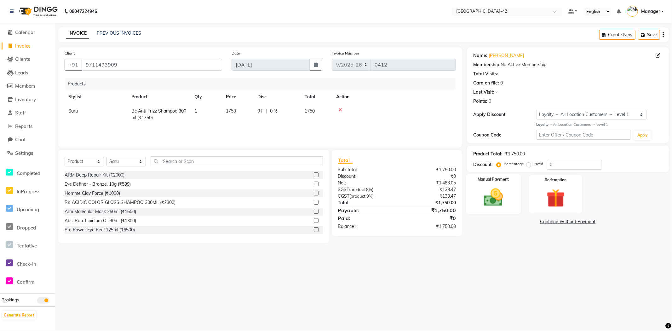
click at [512, 196] on div "Manual Payment" at bounding box center [493, 193] width 55 height 40
click at [516, 221] on span "UPI" at bounding box center [517, 221] width 10 height 7
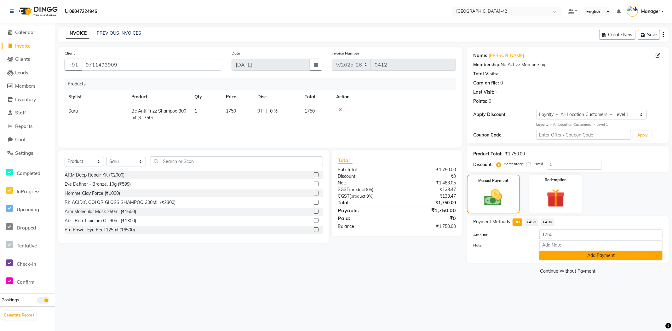
click at [566, 256] on button "Add Payment" at bounding box center [600, 255] width 123 height 10
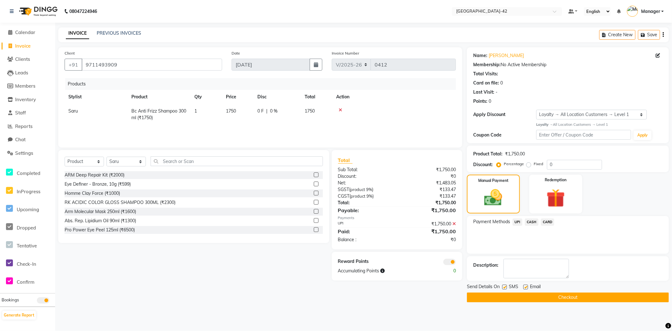
click at [526, 287] on label at bounding box center [525, 286] width 5 height 5
click at [526, 287] on input "checkbox" at bounding box center [525, 287] width 4 height 4
checkbox input "false"
click at [525, 298] on button "Checkout" at bounding box center [568, 297] width 202 height 10
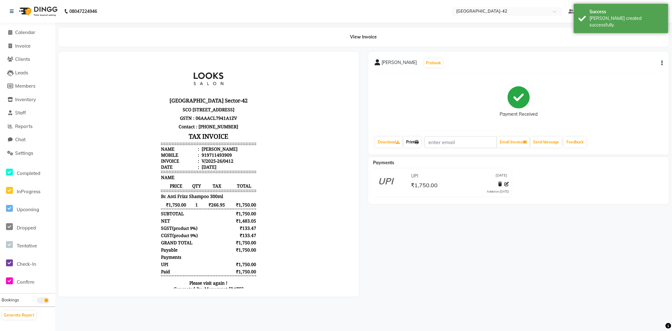
drag, startPoint x: 414, startPoint y: 143, endPoint x: 416, endPoint y: 147, distance: 4.3
click at [415, 143] on link "Print" at bounding box center [412, 142] width 18 height 11
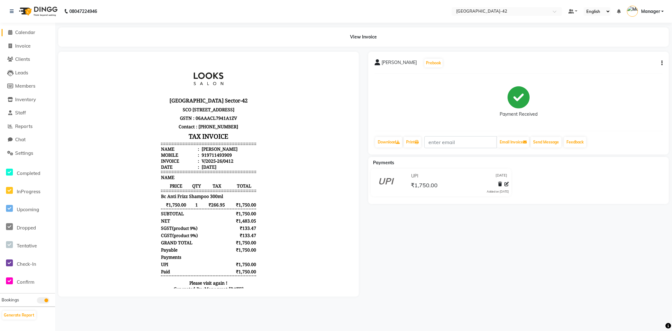
drag, startPoint x: 27, startPoint y: 31, endPoint x: 35, endPoint y: 36, distance: 9.6
click at [27, 31] on span "Calendar" at bounding box center [25, 32] width 20 height 6
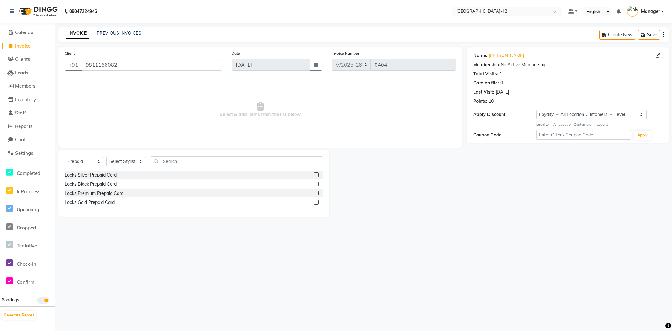
select select "8692"
select select "P"
select select "1: Object"
click at [18, 34] on span "Calendar" at bounding box center [25, 32] width 20 height 6
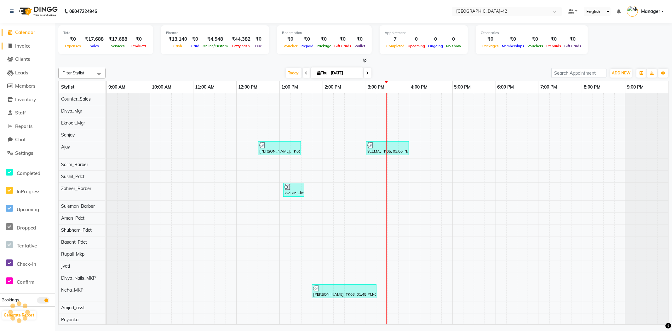
click at [21, 49] on link "Invoice" at bounding box center [28, 46] width 52 height 7
select select "service"
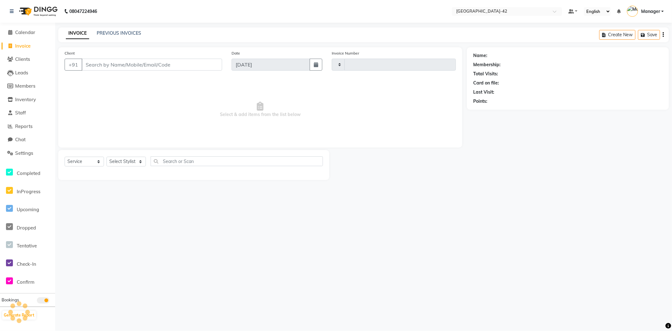
type input "0407"
select select "8692"
click at [145, 164] on div "Select Service Product Membership Package Voucher Prepaid Gift Card Select Styl…" at bounding box center [194, 163] width 258 height 15
click at [137, 164] on select "Select Stylist" at bounding box center [125, 161] width 39 height 10
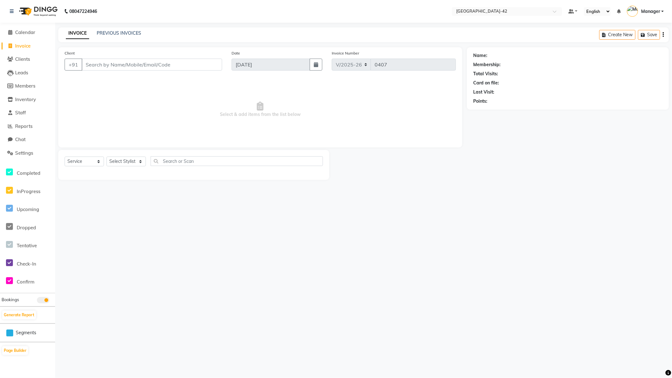
drag, startPoint x: 381, startPoint y: 377, endPoint x: 314, endPoint y: 370, distance: 67.8
click at [360, 330] on div "08047224946 Select Location × Looks Golf Avenue, Gurgaon Sector-42 Default Pane…" at bounding box center [336, 189] width 672 height 378
drag, startPoint x: 137, startPoint y: 206, endPoint x: 147, endPoint y: 260, distance: 54.5
click at [137, 209] on div "08047224946 Select Location × Looks Golf Avenue, Gurgaon Sector-42 Default Pane…" at bounding box center [336, 189] width 672 height 378
click at [21, 34] on span "Calendar" at bounding box center [25, 32] width 20 height 6
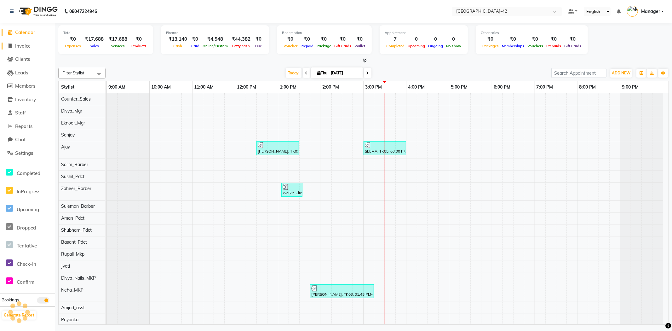
click at [19, 48] on span "Invoice" at bounding box center [22, 46] width 15 height 6
select select "service"
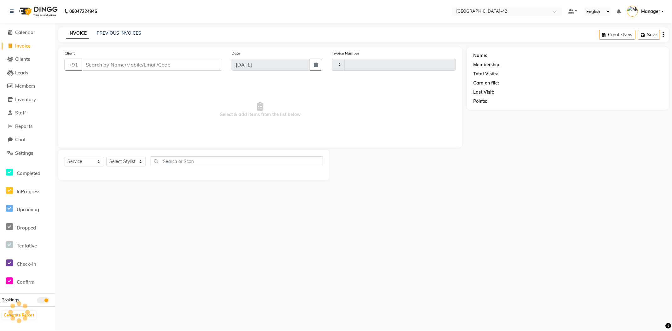
type input "0407"
select select "8692"
click at [136, 159] on select "Select Stylist" at bounding box center [125, 161] width 39 height 10
select select "87966"
click at [106, 157] on select "Select Stylist Ajay Aman_Pdct Amjad_asst Ankit_asst Asif_BRB Basant_Pdct [PERSO…" at bounding box center [125, 161] width 39 height 10
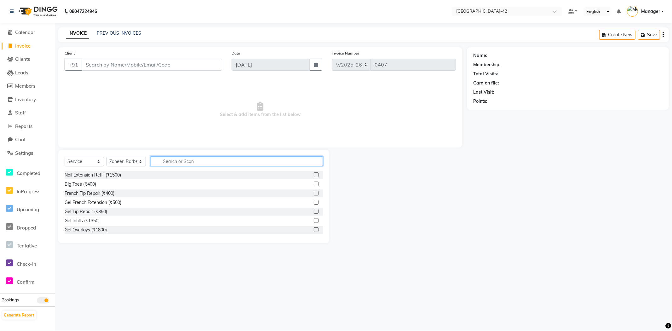
click at [175, 166] on input "text" at bounding box center [236, 161] width 172 height 10
type input "cu"
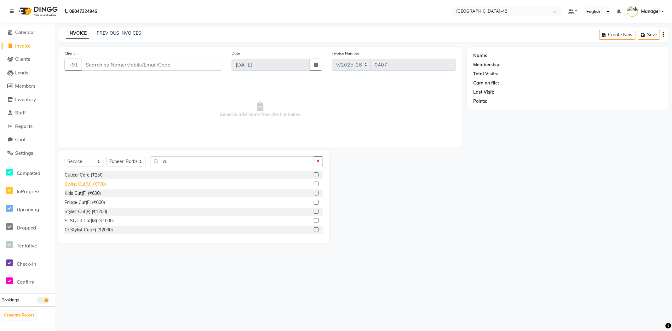
click at [93, 184] on div "Stylist Cut(M) (₹700)" at bounding box center [85, 184] width 41 height 7
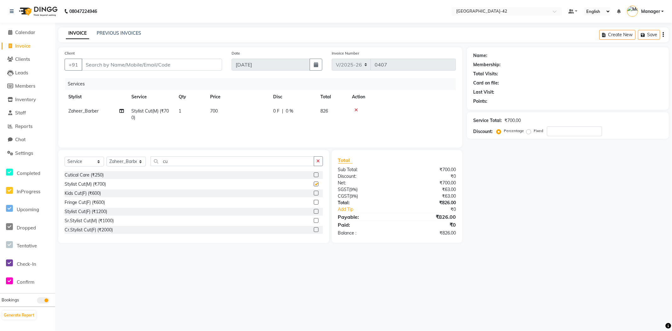
checkbox input "false"
drag, startPoint x: 319, startPoint y: 162, endPoint x: 284, endPoint y: 166, distance: 34.6
click at [318, 162] on icon "button" at bounding box center [317, 161] width 3 height 4
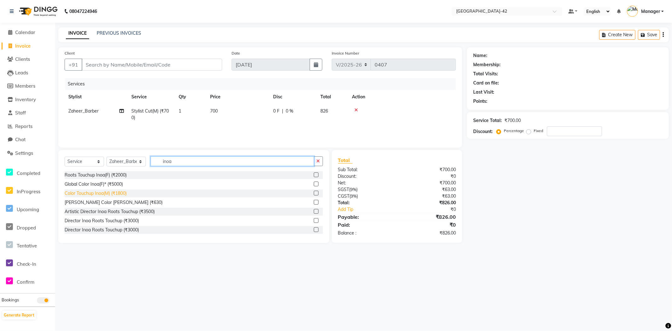
type input "inoa"
click at [111, 190] on div "Color Touchup Inoa(M) (₹1800)" at bounding box center [96, 193] width 62 height 7
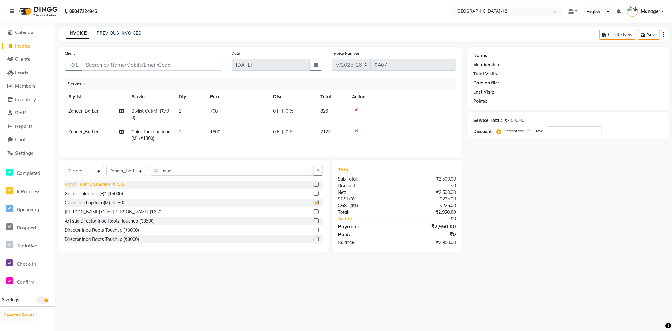
checkbox input "false"
click at [134, 174] on select "Select Stylist Ajay Aman_Pdct Amjad_asst Ankit_asst Asif_BRB Basant_Pdct [PERSO…" at bounding box center [125, 171] width 39 height 10
select select "87969"
click at [106, 171] on select "Select Stylist Ajay Aman_Pdct Amjad_asst Ankit_asst Asif_BRB Basant_Pdct [PERSO…" at bounding box center [125, 171] width 39 height 10
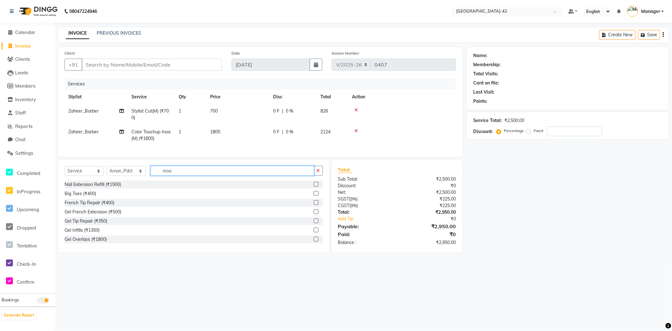
drag, startPoint x: 189, startPoint y: 172, endPoint x: 155, endPoint y: 172, distance: 34.0
click at [156, 172] on input "inoa" at bounding box center [231, 171] width 163 height 10
type input "foo"
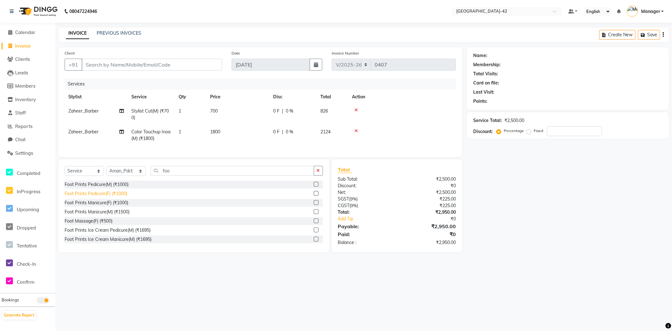
click at [120, 197] on div "Foot Prints Pedicure(F) (₹1000)" at bounding box center [96, 193] width 63 height 7
checkbox input "false"
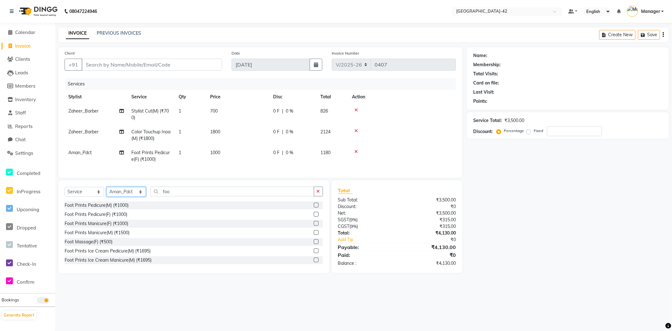
click at [141, 196] on select "Select Stylist Ajay Aman_Pdct Amjad_asst Ankit_asst Asif_BRB Basant_Pdct Bhupes…" at bounding box center [125, 192] width 39 height 10
select select "87970"
click at [106, 192] on select "Select Stylist Ajay Aman_Pdct Amjad_asst Ankit_asst Asif_BRB Basant_Pdct Bhupes…" at bounding box center [125, 192] width 39 height 10
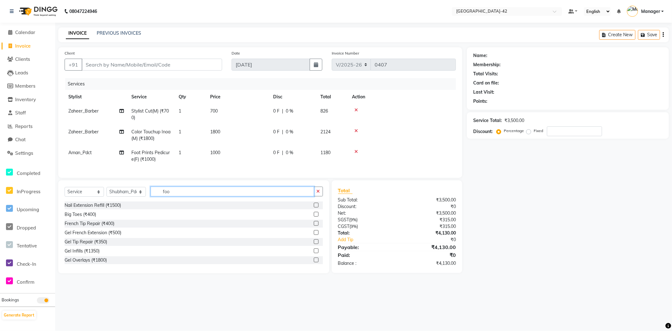
drag, startPoint x: 173, startPoint y: 199, endPoint x: 157, endPoint y: 199, distance: 15.7
click at [157, 196] on input "foo" at bounding box center [231, 191] width 163 height 10
type input "foo"
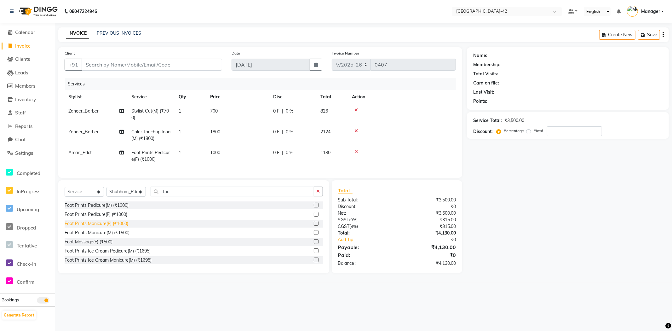
click at [112, 227] on div "Foot Prints Manicure(F) (₹1000)" at bounding box center [97, 223] width 64 height 7
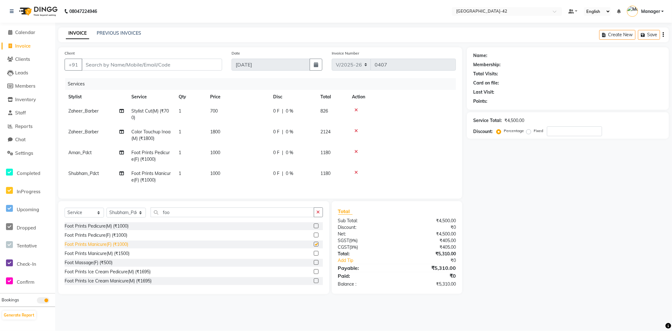
checkbox input "false"
click at [145, 69] on input "Client" at bounding box center [152, 65] width 140 height 12
type input "9"
type input "0"
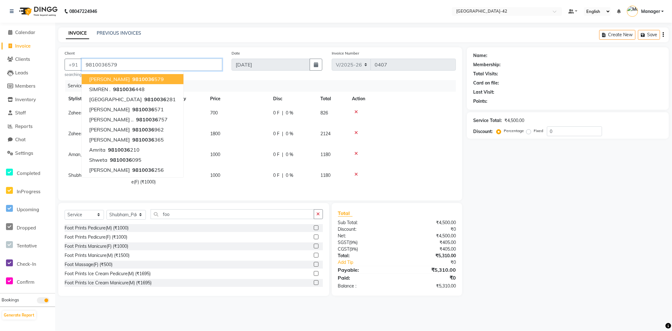
type input "9810036579"
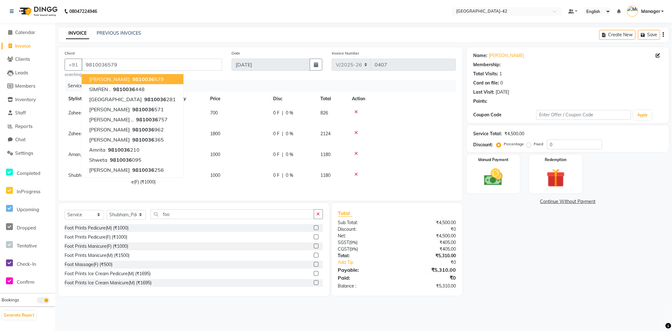
select select "1: Object"
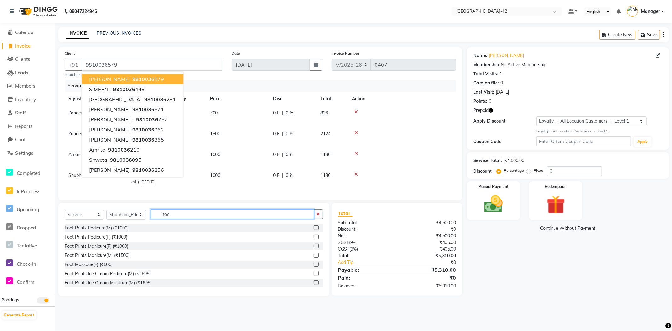
click at [190, 218] on input "foo" at bounding box center [231, 214] width 163 height 10
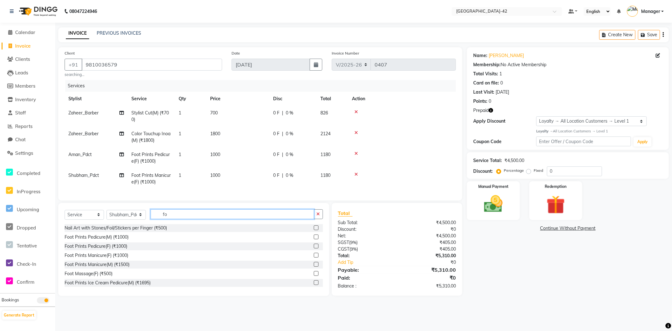
type input "f"
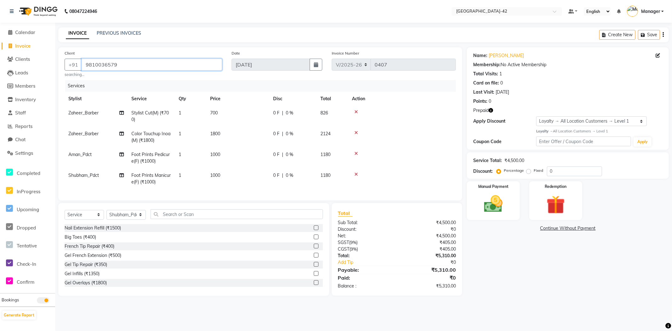
drag, startPoint x: 139, startPoint y: 66, endPoint x: 83, endPoint y: 65, distance: 56.1
click at [83, 65] on input "9810036579" at bounding box center [152, 65] width 140 height 12
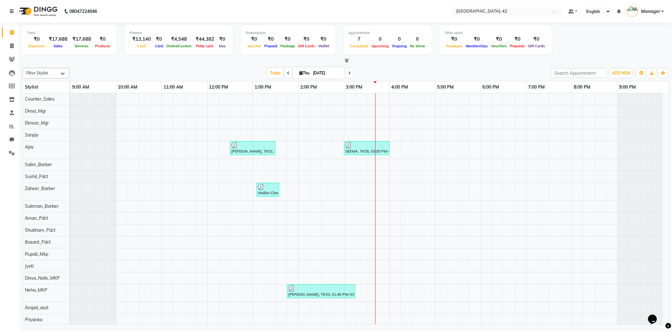
click at [12, 9] on icon at bounding box center [12, 11] width 4 height 4
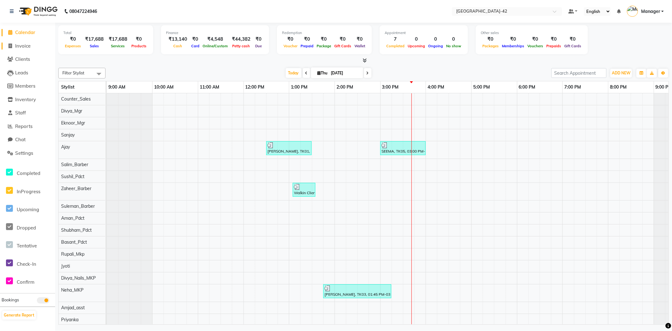
click at [24, 44] on span "Invoice" at bounding box center [22, 46] width 15 height 6
select select "8692"
select select "service"
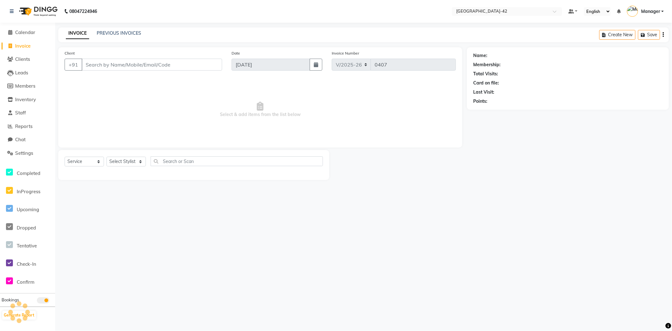
click at [130, 72] on div "Client +91" at bounding box center [143, 63] width 167 height 26
click at [132, 67] on input "Client" at bounding box center [152, 65] width 140 height 12
paste input "9810036579"
type input "9810036579"
select select "1: Object"
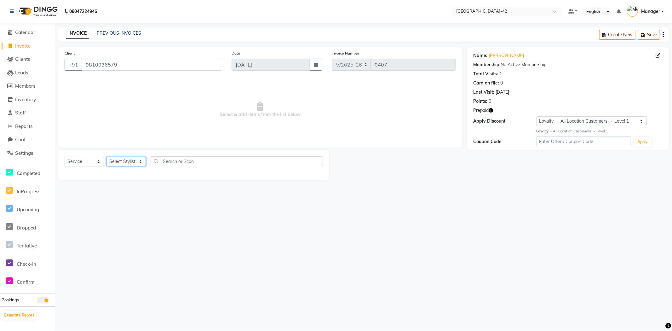
click at [133, 164] on select "Select Stylist Ajay Aman_Pdct Amjad_asst Ankit_asst Asif_BRB Basant_Pdct [PERSO…" at bounding box center [125, 161] width 39 height 10
select select "87966"
click at [106, 157] on select "Select Stylist Ajay Aman_Pdct Amjad_asst Ankit_asst Asif_BRB Basant_Pdct [PERSO…" at bounding box center [125, 161] width 39 height 10
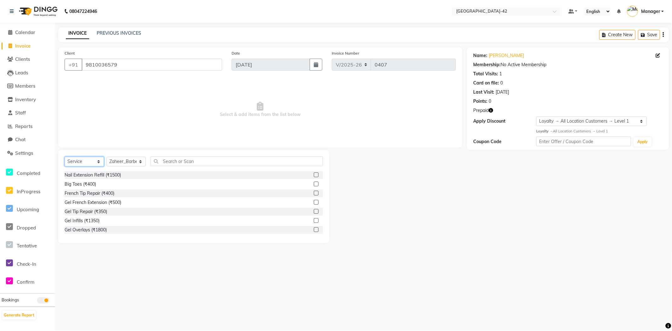
click at [103, 161] on select "Select Service Product Membership Package Voucher Prepaid Gift Card" at bounding box center [84, 161] width 39 height 10
select select "membership"
click at [65, 157] on select "Select Service Product Membership Package Voucher Prepaid Gift Card" at bounding box center [84, 161] width 39 height 10
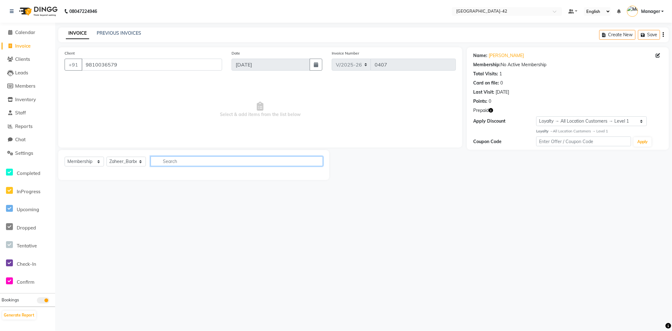
click at [167, 165] on input "text" at bounding box center [236, 161] width 172 height 10
type input "p"
type input "silver"
click at [95, 165] on select "Select Service Product Membership Package Voucher Prepaid Gift Card" at bounding box center [84, 161] width 39 height 10
select select "package"
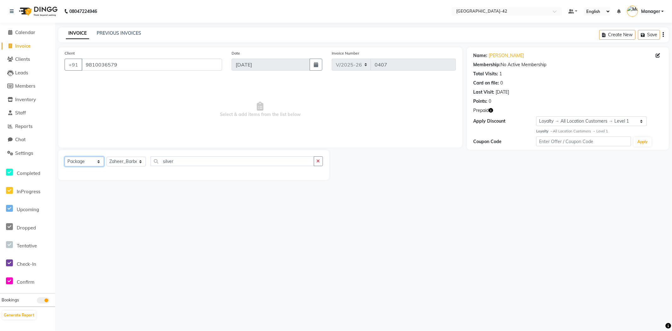
click at [65, 157] on select "Select Service Product Membership Package Voucher Prepaid Gift Card" at bounding box center [84, 161] width 39 height 10
drag, startPoint x: 180, startPoint y: 159, endPoint x: 146, endPoint y: 163, distance: 34.2
click at [155, 163] on input "silver" at bounding box center [231, 161] width 163 height 10
type input "s"
click at [97, 162] on select "Select Service Product Membership Package Voucher Prepaid Gift Card" at bounding box center [84, 161] width 39 height 10
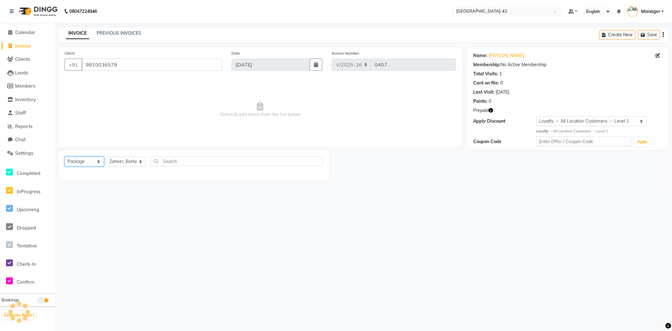
click at [65, 157] on select "Select Service Product Membership Package Voucher Prepaid Gift Card" at bounding box center [84, 161] width 39 height 10
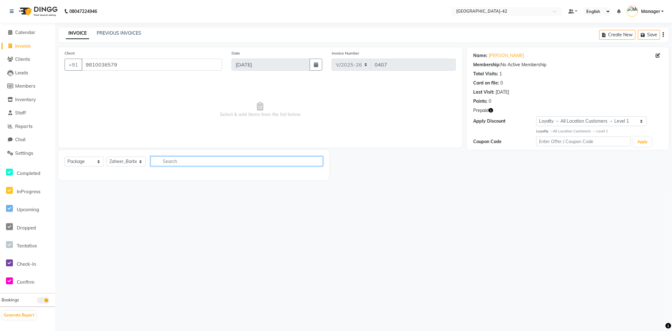
click at [164, 159] on input "text" at bounding box center [236, 161] width 172 height 10
type input "silver"
click at [202, 181] on main "INVOICE PREVIOUS INVOICES Create New Save Client +91 9810036579 Date 04-09-2025…" at bounding box center [363, 108] width 616 height 162
click at [196, 176] on div "Select Service Product Membership Package Voucher Prepaid Gift Card Select Styl…" at bounding box center [193, 165] width 271 height 30
click at [282, 159] on input "silver" at bounding box center [231, 161] width 163 height 10
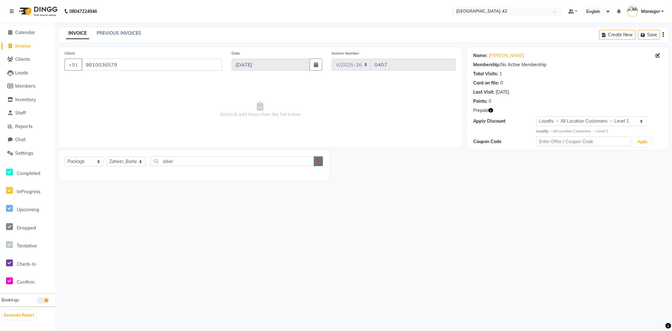
click at [320, 164] on button "button" at bounding box center [318, 161] width 9 height 10
click at [178, 162] on input "text" at bounding box center [236, 161] width 172 height 10
type input "s"
drag, startPoint x: 101, startPoint y: 168, endPoint x: 86, endPoint y: 168, distance: 15.1
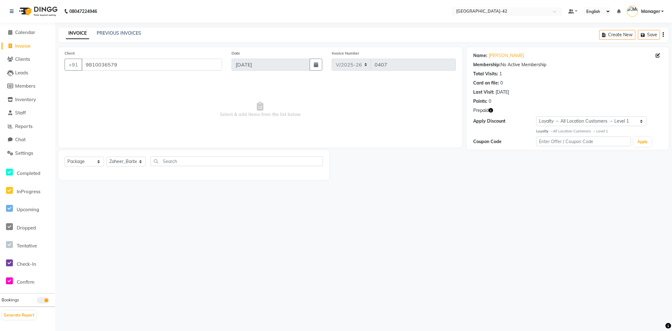
click at [100, 169] on div "Select Service Product Membership Package Voucher Prepaid Gift Card Select Styl…" at bounding box center [194, 163] width 258 height 15
click at [88, 160] on select "Select Service Product Membership Package Voucher Prepaid Gift Card" at bounding box center [84, 161] width 39 height 10
click at [65, 157] on select "Select Service Product Membership Package Voucher Prepaid Gift Card" at bounding box center [84, 161] width 39 height 10
drag, startPoint x: 172, startPoint y: 154, endPoint x: 172, endPoint y: 158, distance: 4.5
click at [172, 157] on div "Select Service Product Membership Package Voucher Prepaid Gift Card Select Styl…" at bounding box center [193, 165] width 271 height 30
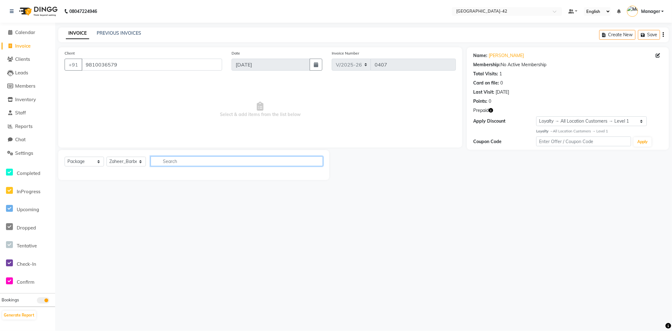
click at [171, 159] on input "text" at bounding box center [236, 161] width 172 height 10
click at [162, 166] on div "Select Service Product Membership Package Voucher Prepaid Gift Card Select Styl…" at bounding box center [194, 163] width 258 height 15
click at [162, 158] on input "text" at bounding box center [236, 161] width 172 height 10
type input "pre"
drag, startPoint x: 183, startPoint y: 164, endPoint x: 150, endPoint y: 164, distance: 32.4
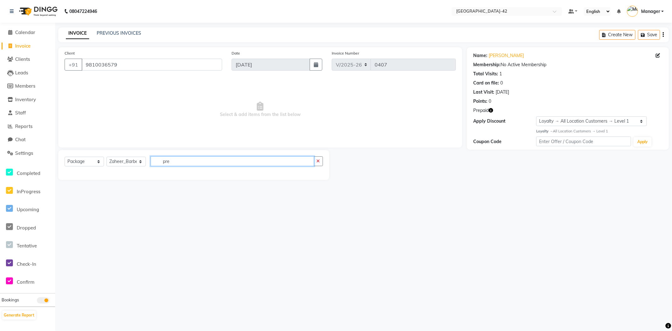
click at [151, 164] on input "pre" at bounding box center [231, 161] width 163 height 10
click at [86, 162] on select "Select Service Product Membership Package Voucher Prepaid Gift Card" at bounding box center [84, 161] width 39 height 10
select select "P"
click at [65, 157] on select "Select Service Product Membership Package Voucher Prepaid Gift Card" at bounding box center [84, 161] width 39 height 10
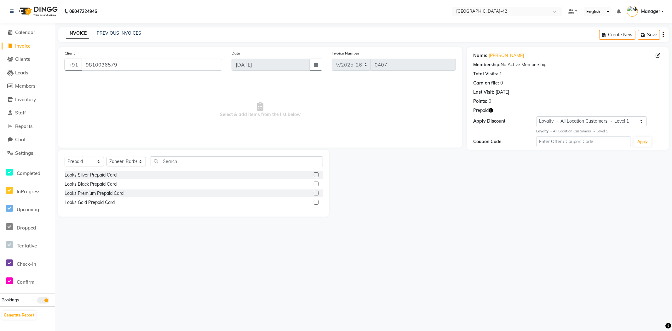
click at [316, 184] on label at bounding box center [316, 183] width 5 height 5
click at [316, 184] on input "checkbox" at bounding box center [316, 184] width 4 height 4
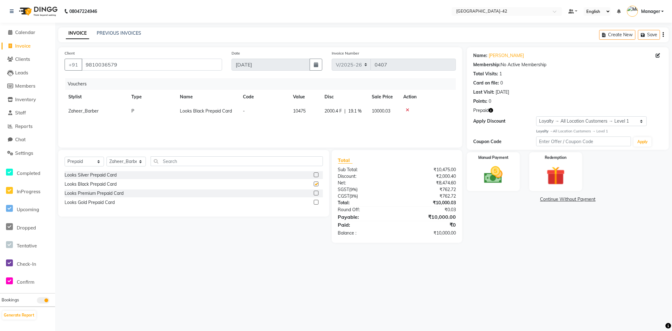
checkbox input "false"
click at [407, 109] on icon at bounding box center [407, 110] width 3 height 4
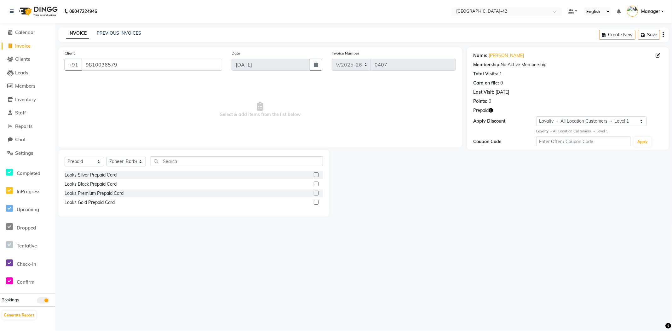
click at [315, 193] on label at bounding box center [316, 192] width 5 height 5
click at [315, 193] on input "checkbox" at bounding box center [316, 193] width 4 height 4
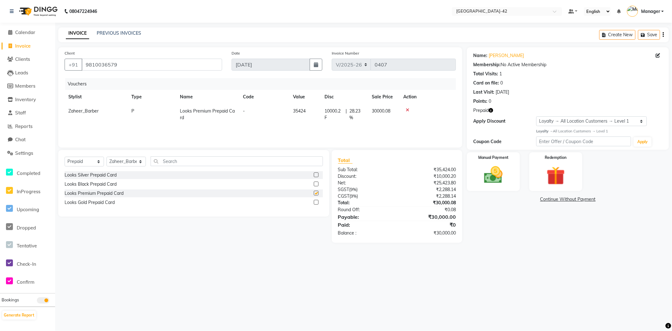
checkbox input "false"
click at [406, 109] on icon at bounding box center [407, 110] width 3 height 4
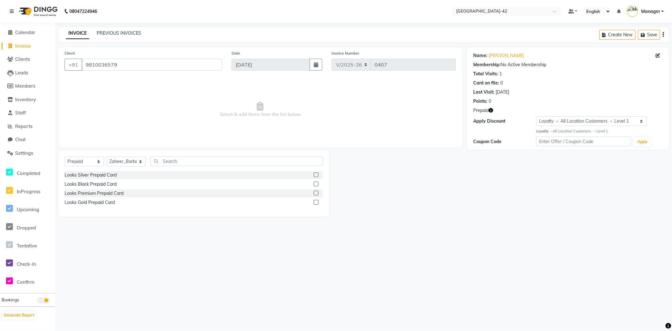
click at [318, 174] on label at bounding box center [316, 174] width 5 height 5
click at [318, 174] on input "checkbox" at bounding box center [316, 175] width 4 height 4
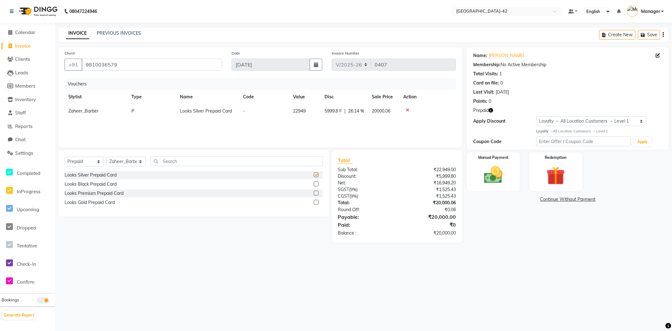
checkbox input "false"
click at [483, 169] on img at bounding box center [492, 175] width 31 height 22
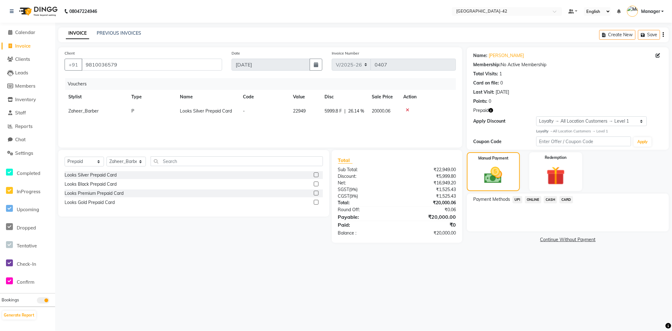
click at [520, 200] on span "UPI" at bounding box center [517, 199] width 10 height 7
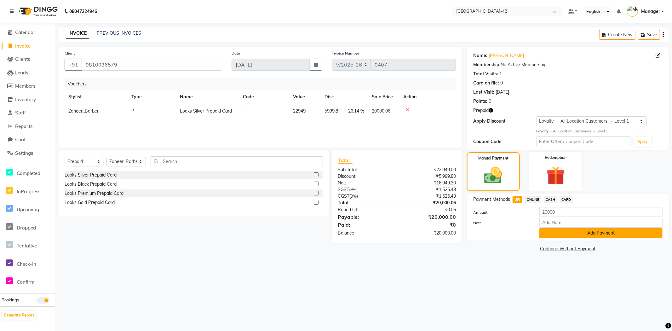
click at [560, 238] on button "Add Payment" at bounding box center [600, 233] width 123 height 10
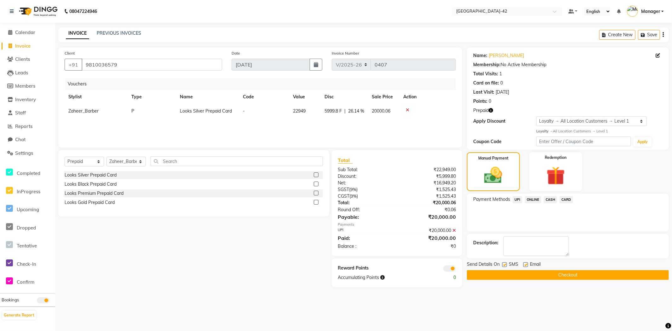
click at [545, 271] on button "Checkout" at bounding box center [568, 275] width 202 height 10
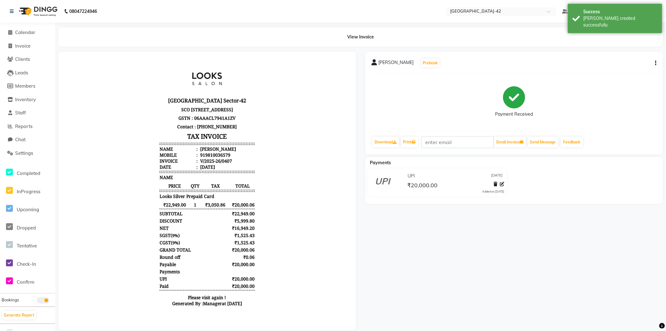
click at [199, 169] on div "[DATE]" at bounding box center [207, 166] width 16 height 6
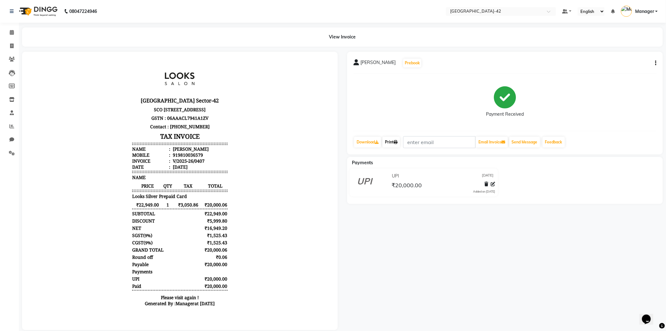
click at [394, 146] on link "Print" at bounding box center [392, 142] width 18 height 11
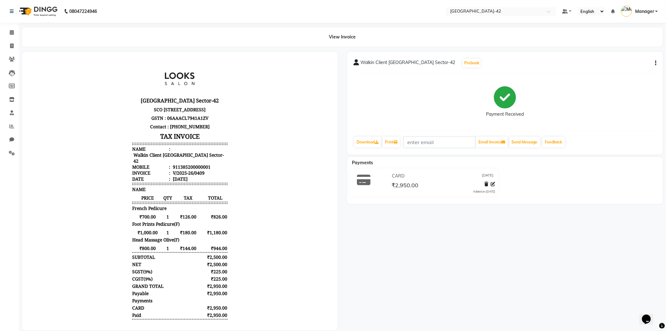
click at [657, 64] on div "Walkin Client [GEOGRAPHIC_DATA] Sector-42 Prebook Payment Received Download Pri…" at bounding box center [505, 103] width 316 height 103
click at [657, 61] on div "Walkin Client [GEOGRAPHIC_DATA] Sector-42 Prebook Payment Received Download Pri…" at bounding box center [505, 103] width 316 height 103
click at [655, 62] on button "button" at bounding box center [655, 63] width 4 height 7
click at [640, 66] on div "Edit Item Staff" at bounding box center [624, 67] width 43 height 8
select select
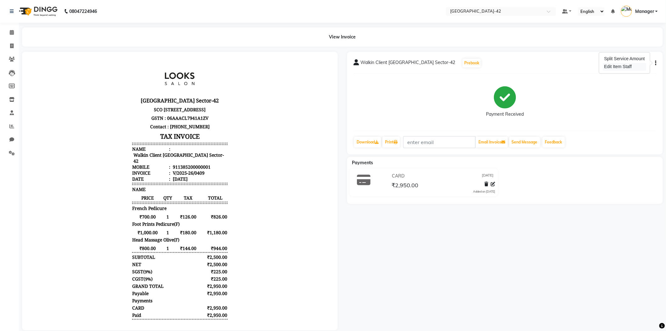
select select
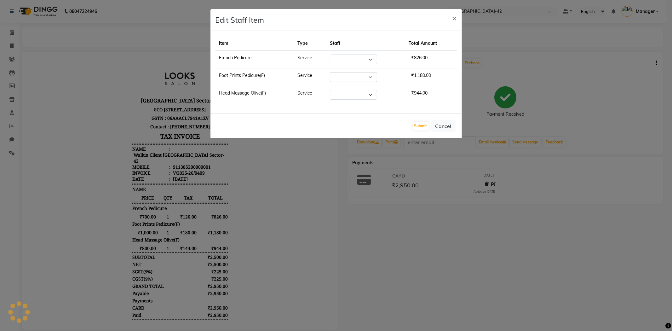
select select "87964"
select select "87970"
click at [361, 78] on select "Select Ajay Aman_Pdct Amjad_asst Ankit_asst Asif_BRB Basant_Pdct [PERSON_NAME] …" at bounding box center [353, 77] width 47 height 10
select select "87971"
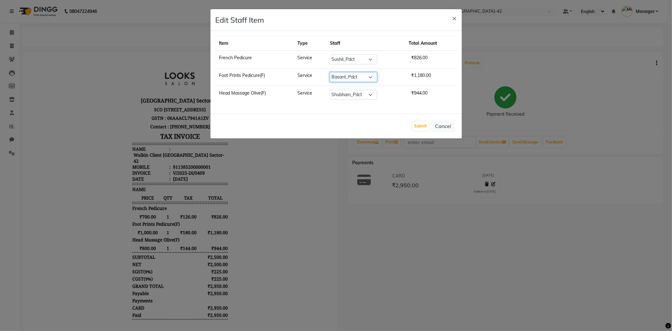
click at [330, 72] on select "Select Ajay Aman_Pdct Amjad_asst Ankit_asst Asif_BRB Basant_Pdct [PERSON_NAME] …" at bounding box center [353, 77] width 47 height 10
click at [420, 126] on button "Submit" at bounding box center [420, 126] width 16 height 9
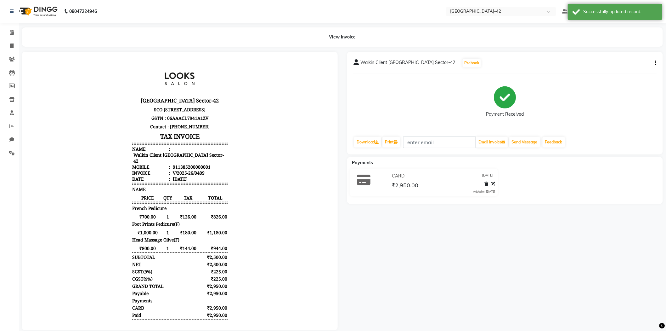
click at [656, 63] on icon "button" at bounding box center [656, 63] width 1 height 0
click at [632, 68] on div "Edit Item Staff" at bounding box center [624, 67] width 43 height 8
select select "87964"
select select "87971"
select select "87970"
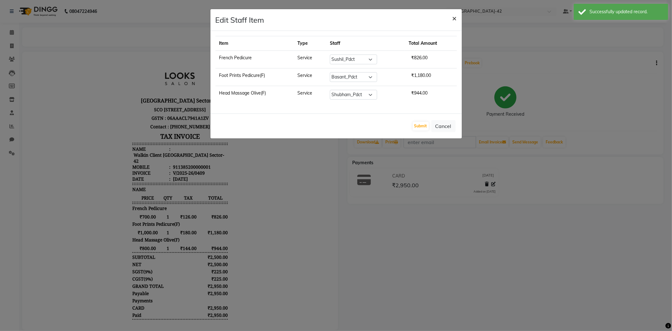
drag, startPoint x: 454, startPoint y: 19, endPoint x: 586, endPoint y: 111, distance: 160.9
click at [456, 20] on span "×" at bounding box center [454, 17] width 4 height 9
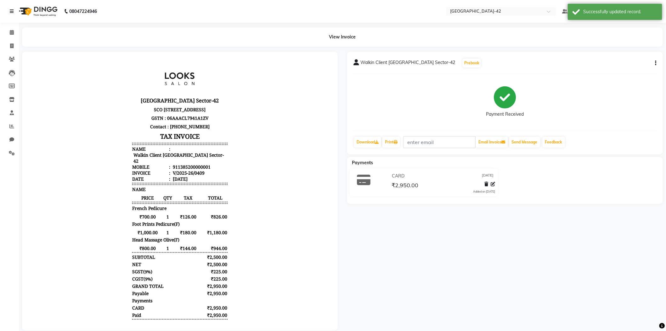
click at [13, 13] on icon at bounding box center [12, 11] width 4 height 4
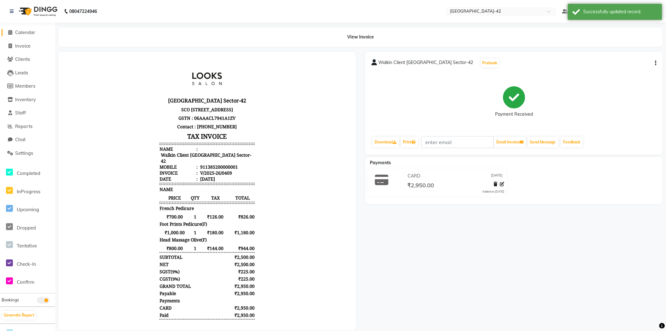
drag, startPoint x: 23, startPoint y: 32, endPoint x: 43, endPoint y: 31, distance: 19.8
click at [23, 32] on span "Calendar" at bounding box center [25, 32] width 20 height 6
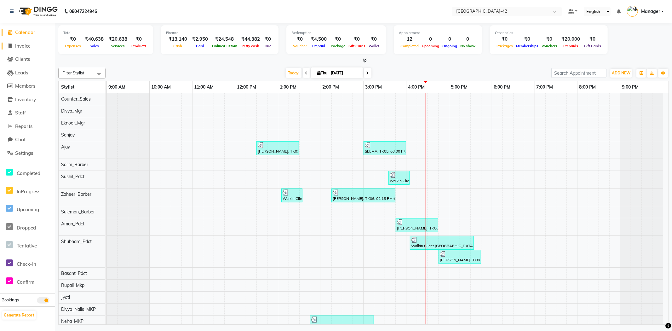
drag, startPoint x: 25, startPoint y: 47, endPoint x: 20, endPoint y: 42, distance: 7.6
click at [25, 47] on span "Invoice" at bounding box center [22, 46] width 15 height 6
select select "service"
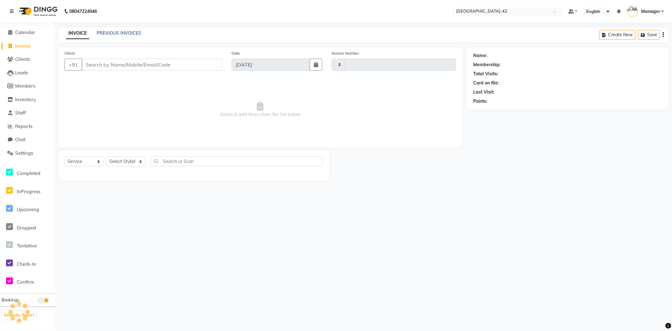
type input "0410"
select select "8692"
click at [132, 164] on select "Select Stylist Ajay Aman_Pdct Amjad_asst Ankit_asst Asif_BRB Basant_Pdct [PERSO…" at bounding box center [125, 161] width 39 height 10
select select "87975"
click at [106, 157] on select "Select Stylist Ajay Aman_Pdct Amjad_asst Ankit_asst Asif_BRB Basant_Pdct [PERSO…" at bounding box center [125, 161] width 39 height 10
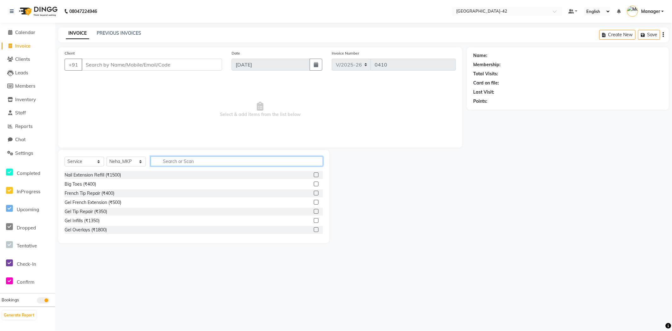
click at [162, 159] on input "text" at bounding box center [236, 161] width 172 height 10
type input "full"
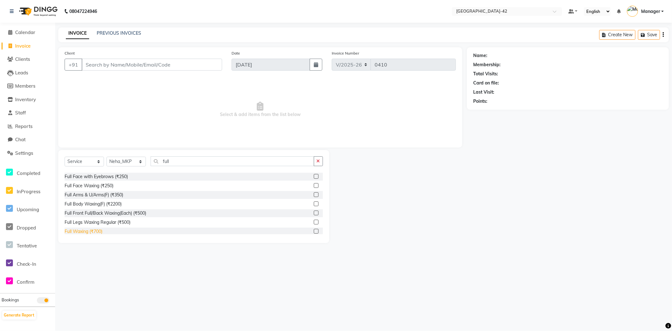
click at [89, 229] on div "Full Waxing (₹700)" at bounding box center [84, 231] width 38 height 7
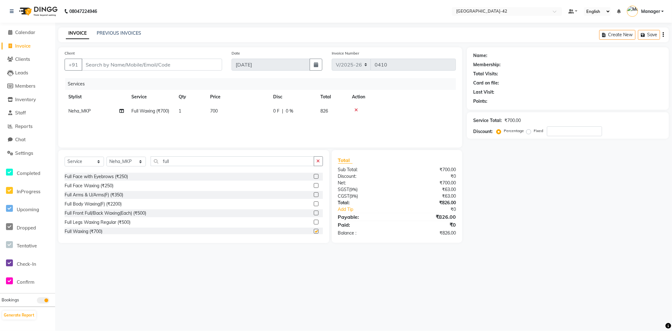
checkbox input "false"
drag, startPoint x: 168, startPoint y: 163, endPoint x: 154, endPoint y: 165, distance: 14.3
click at [154, 165] on input "full" at bounding box center [231, 161] width 163 height 10
drag, startPoint x: 355, startPoint y: 109, endPoint x: 350, endPoint y: 113, distance: 6.5
click at [352, 112] on div at bounding box center [402, 110] width 100 height 4
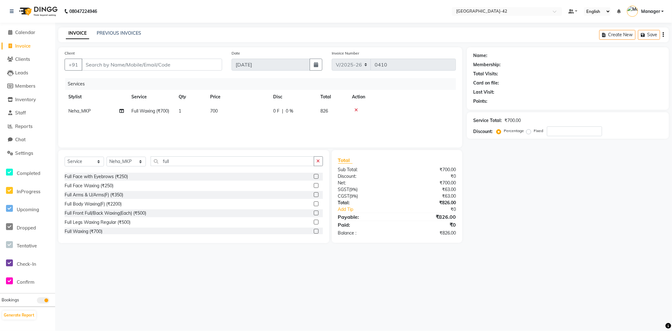
click at [355, 111] on icon at bounding box center [355, 110] width 3 height 4
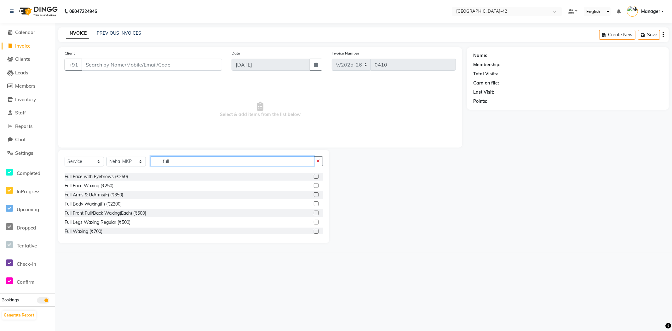
drag, startPoint x: 194, startPoint y: 165, endPoint x: 159, endPoint y: 162, distance: 35.1
click at [159, 162] on input "full" at bounding box center [231, 161] width 163 height 10
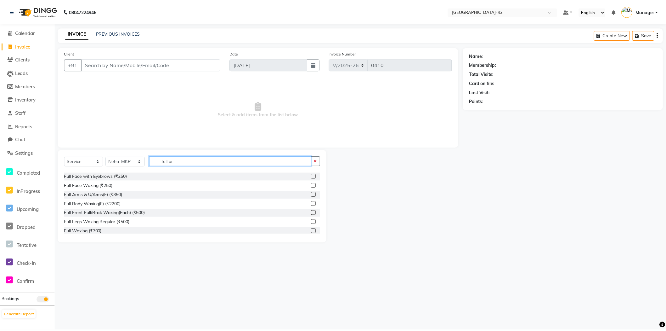
scroll to position [0, 0]
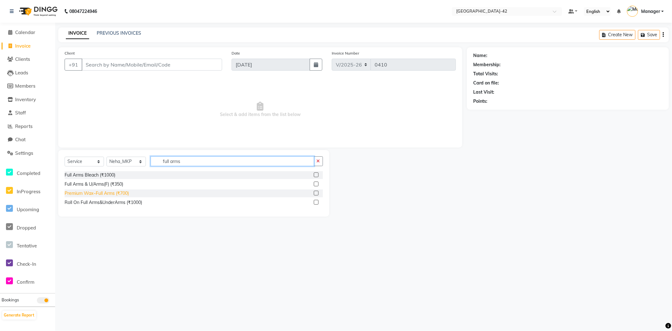
type input "full arms"
click at [104, 195] on div "Premium Wax~Full Arms (₹700)" at bounding box center [97, 193] width 64 height 7
checkbox input "false"
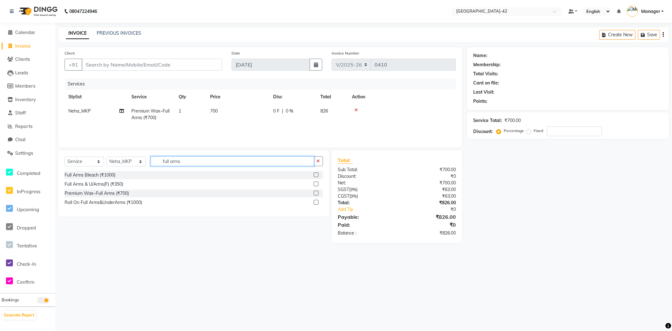
drag, startPoint x: 138, startPoint y: 164, endPoint x: 133, endPoint y: 163, distance: 4.8
click at [133, 163] on div "Select Service Product Membership Package Voucher Prepaid Gift Card Select Styl…" at bounding box center [194, 163] width 258 height 15
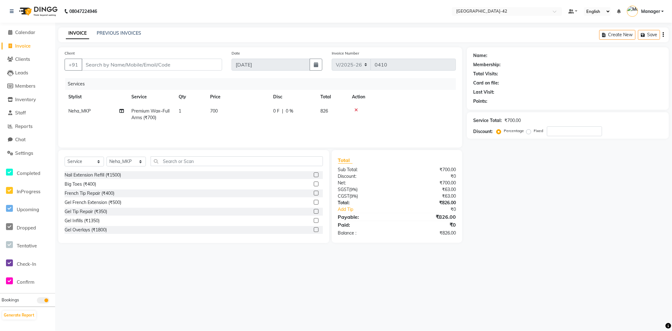
drag, startPoint x: 177, startPoint y: 166, endPoint x: 173, endPoint y: 147, distance: 19.6
click at [179, 166] on div "Select Service Product Membership Package Voucher Prepaid Gift Card Select Styl…" at bounding box center [194, 163] width 258 height 15
click at [204, 164] on input "text" at bounding box center [236, 161] width 172 height 10
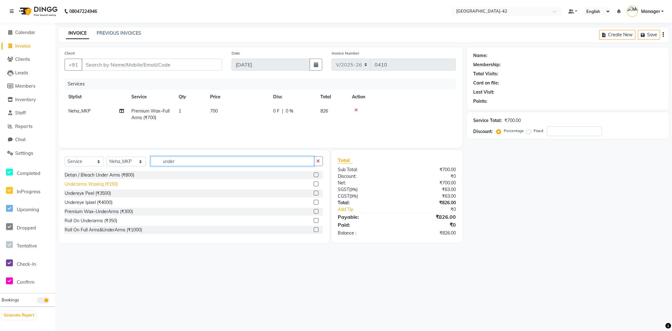
type input "under"
click at [84, 184] on div "Underarms Waxing (₹150)" at bounding box center [91, 184] width 53 height 7
checkbox input "false"
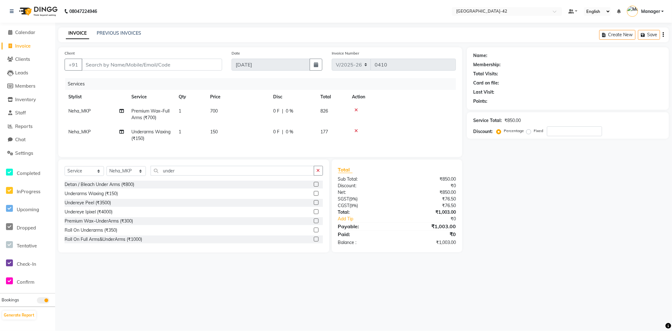
click at [224, 131] on td "150" at bounding box center [237, 135] width 63 height 21
select select "87975"
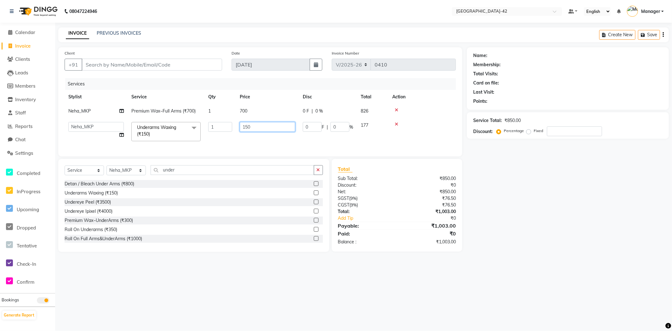
drag, startPoint x: 261, startPoint y: 128, endPoint x: 224, endPoint y: 119, distance: 37.3
click at [228, 121] on tr "Ajay Aman_Pdct Amjad_asst Ankit_asst Asif_BRB Basant_Pdct Bhupesh Counter_Sales…" at bounding box center [260, 131] width 391 height 27
type input "350"
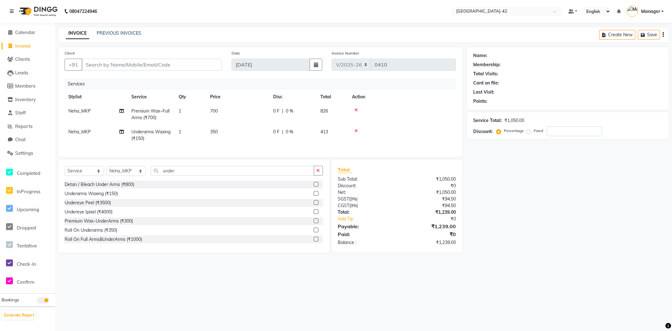
click at [149, 157] on div "Client +91 Date 04-09-2025 Invoice Number V/2025 V/2025-26 0410 Services Stylis…" at bounding box center [260, 102] width 404 height 110
click at [219, 114] on td "700" at bounding box center [237, 114] width 63 height 21
select select "87975"
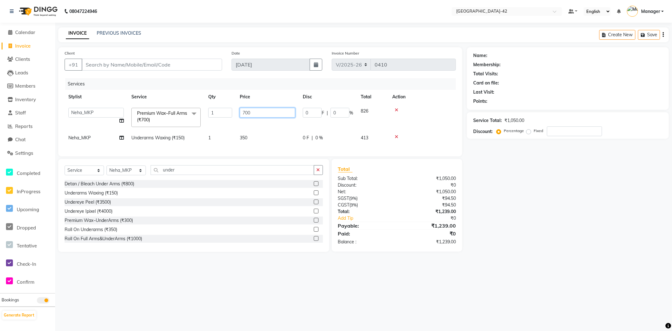
drag, startPoint x: 248, startPoint y: 111, endPoint x: 231, endPoint y: 112, distance: 17.0
click at [231, 112] on tr "Ajay Aman_Pdct Amjad_asst Ankit_asst Asif_BRB Basant_Pdct Bhupesh Counter_Sales…" at bounding box center [260, 117] width 391 height 27
type input "1000"
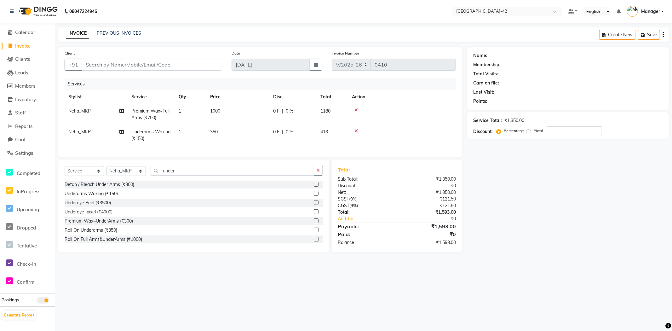
click at [132, 169] on div "Select Service Product Membership Package Voucher Prepaid Gift Card Select Styl…" at bounding box center [193, 205] width 271 height 93
click at [136, 176] on select "Select Stylist Ajay Aman_Pdct Amjad_asst Ankit_asst Asif_BRB Basant_Pdct Bhupes…" at bounding box center [125, 171] width 39 height 10
select select "90268"
click at [106, 171] on select "Select Stylist Ajay Aman_Pdct Amjad_asst Ankit_asst Asif_BRB Basant_Pdct Bhupes…" at bounding box center [125, 171] width 39 height 10
drag, startPoint x: 178, startPoint y: 174, endPoint x: 151, endPoint y: 175, distance: 26.8
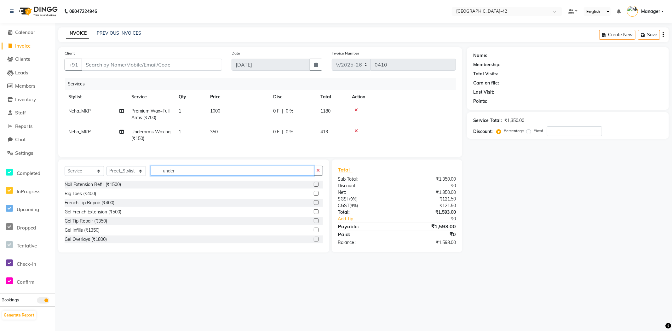
click at [151, 175] on input "under" at bounding box center [231, 171] width 163 height 10
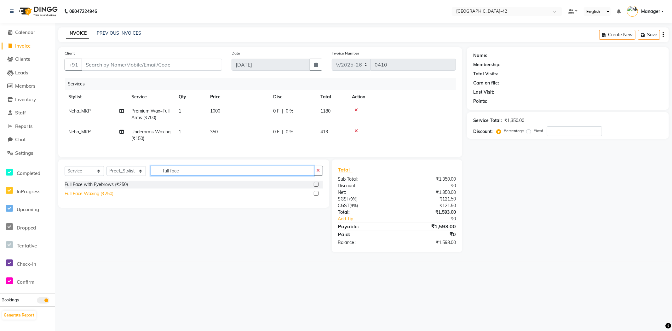
type input "full face"
click at [100, 197] on div "Full Face Waxing (₹250)" at bounding box center [89, 193] width 49 height 7
checkbox input "false"
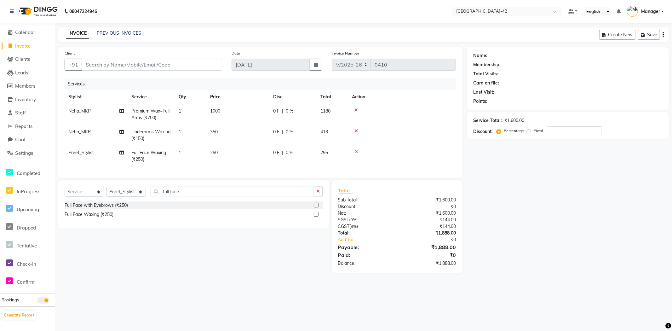
click at [212, 149] on td "250" at bounding box center [237, 155] width 63 height 21
select select "90268"
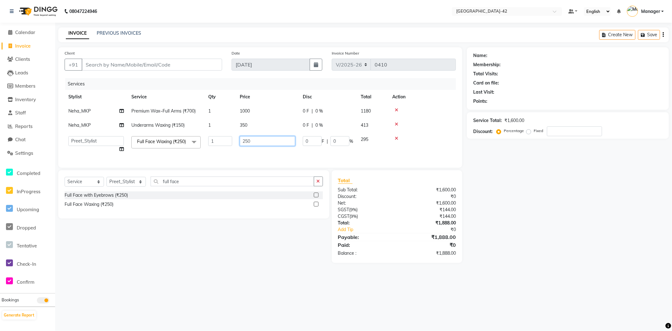
drag, startPoint x: 273, startPoint y: 134, endPoint x: 254, endPoint y: 143, distance: 21.4
click at [254, 143] on td "250" at bounding box center [267, 144] width 63 height 24
drag, startPoint x: 251, startPoint y: 144, endPoint x: 239, endPoint y: 145, distance: 11.8
click at [242, 145] on input "250" at bounding box center [267, 141] width 55 height 10
type input "2500"
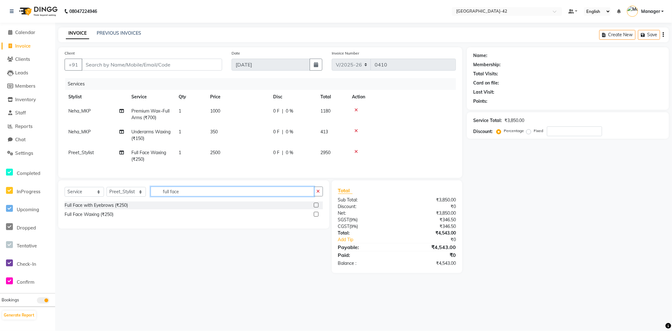
drag, startPoint x: 186, startPoint y: 193, endPoint x: 102, endPoint y: 167, distance: 88.1
click at [113, 171] on div "Client +91 Date 04-09-2025 Invoice Number V/2025 V/2025-26 0410 Services Stylis…" at bounding box center [260, 159] width 413 height 225
click at [120, 153] on icon at bounding box center [121, 152] width 4 height 4
select select "90268"
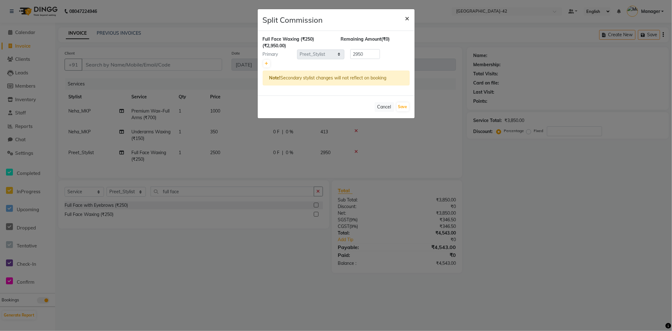
click at [409, 19] on button "×" at bounding box center [407, 18] width 14 height 18
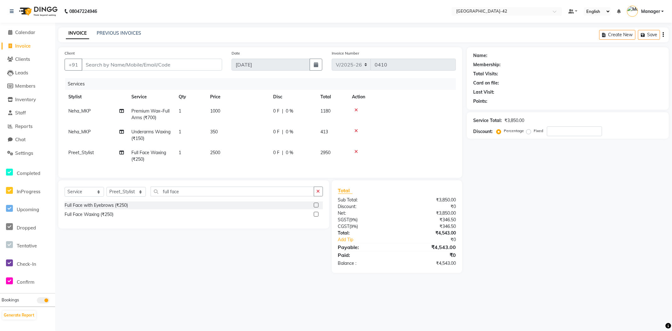
click at [355, 150] on icon at bounding box center [355, 151] width 3 height 4
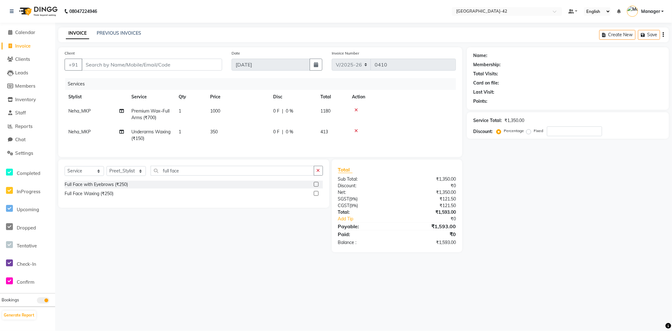
click at [146, 175] on div "Select Service Product Membership Package Voucher Prepaid Gift Card Select Styl…" at bounding box center [194, 173] width 258 height 15
click at [144, 176] on select "Select Stylist Ajay Aman_Pdct Amjad_asst Ankit_asst Asif_BRB Basant_Pdct Bhupes…" at bounding box center [125, 171] width 39 height 10
select select "87975"
click at [106, 171] on select "Select Stylist Ajay Aman_Pdct Amjad_asst Ankit_asst Asif_BRB Basant_Pdct Bhupes…" at bounding box center [125, 171] width 39 height 10
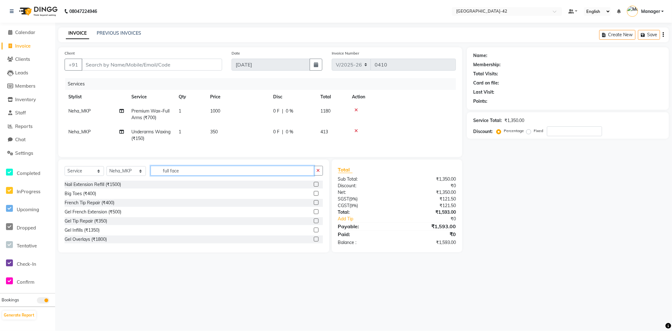
click at [188, 175] on input "full face" at bounding box center [231, 171] width 163 height 10
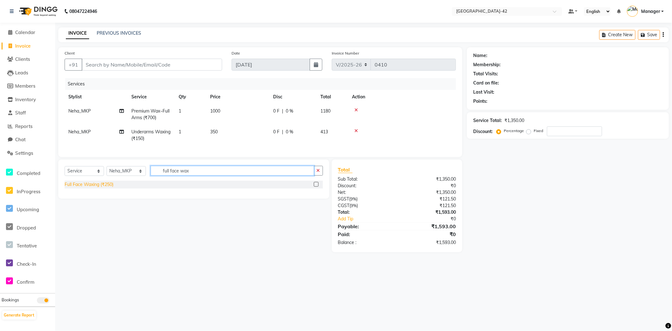
type input "full face wax"
click at [98, 188] on div "Full Face Waxing (₹250)" at bounding box center [89, 184] width 49 height 7
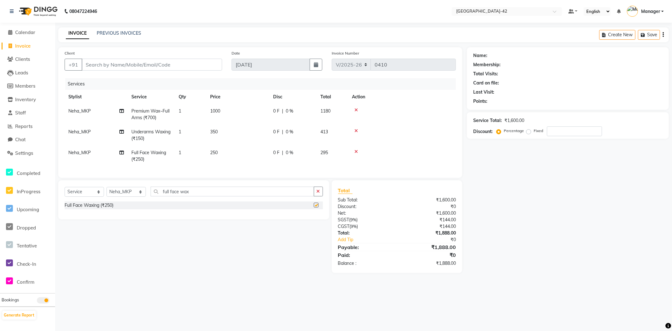
checkbox input "false"
click at [234, 150] on td "250" at bounding box center [237, 155] width 63 height 21
select select "87975"
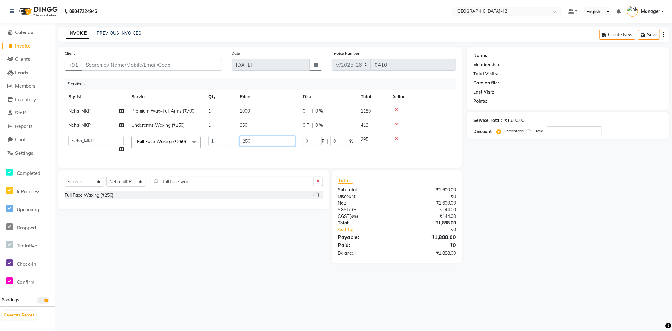
drag, startPoint x: 243, startPoint y: 142, endPoint x: 224, endPoint y: 140, distance: 18.7
click at [224, 140] on tr "Ajay Aman_Pdct Amjad_asst Ankit_asst Asif_BRB Basant_Pdct Bhupesh Counter_Sales…" at bounding box center [260, 144] width 391 height 24
type input "2500"
click at [219, 167] on div "Client +91 Date 04-09-2025 Invoice Number V/2025 V/2025-26 0410 Services Stylis…" at bounding box center [260, 107] width 404 height 120
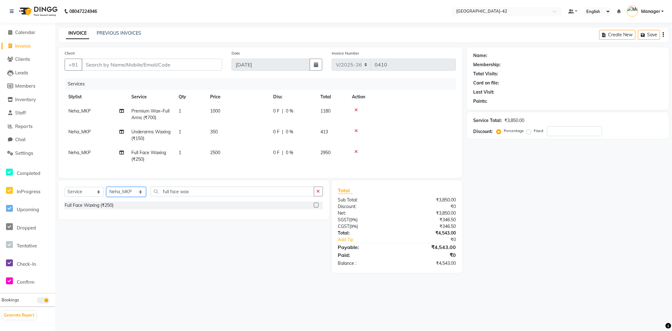
click at [139, 196] on select "Select Stylist Ajay Aman_Pdct Amjad_asst Ankit_asst Asif_BRB Basant_Pdct Bhupes…" at bounding box center [125, 192] width 39 height 10
select select "88738"
click at [106, 192] on select "Select Stylist Ajay Aman_Pdct Amjad_asst Ankit_asst Asif_BRB Basant_Pdct Bhupes…" at bounding box center [125, 192] width 39 height 10
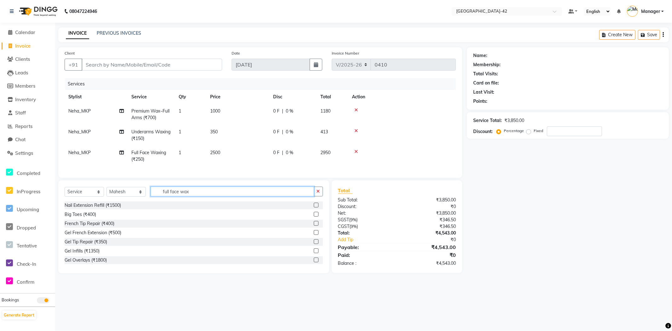
drag, startPoint x: 172, startPoint y: 199, endPoint x: 158, endPoint y: 187, distance: 18.1
click at [171, 196] on input "full face wax" at bounding box center [231, 191] width 163 height 10
drag, startPoint x: 190, startPoint y: 190, endPoint x: 168, endPoint y: 196, distance: 22.5
click at [168, 196] on div "Select Service Product Membership Package Voucher Prepaid Gift Card Select Styl…" at bounding box center [193, 226] width 271 height 93
drag, startPoint x: 197, startPoint y: 198, endPoint x: 155, endPoint y: 199, distance: 42.5
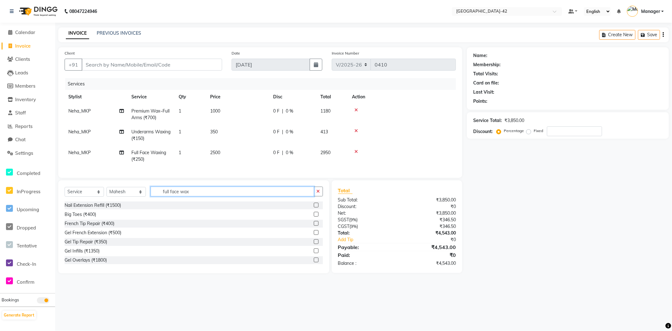
click at [156, 196] on input "full face wax" at bounding box center [231, 191] width 163 height 10
type input "cut"
click at [106, 263] on div "Cr.Stylist Cut(F) (₹2000)" at bounding box center [89, 260] width 48 height 7
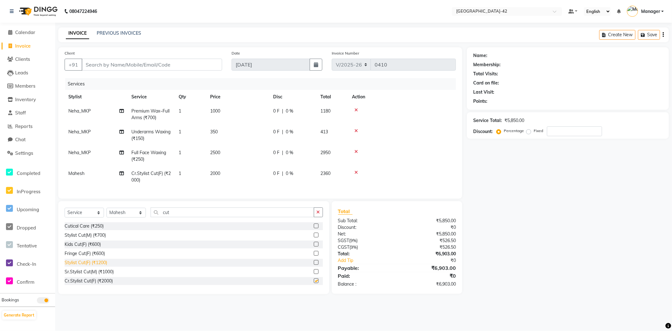
checkbox input "false"
click at [354, 171] on icon at bounding box center [355, 172] width 3 height 4
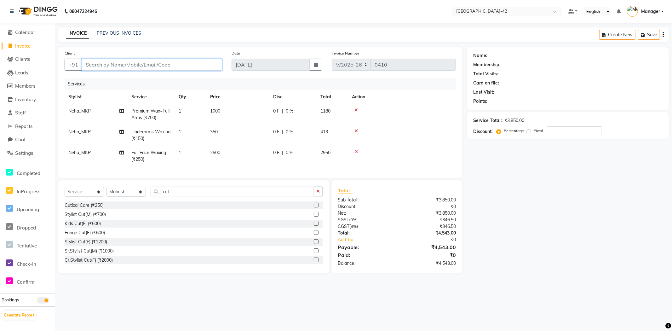
click at [117, 64] on input "Client" at bounding box center [152, 65] width 140 height 12
type input "8"
type input "0"
type input "8197801001"
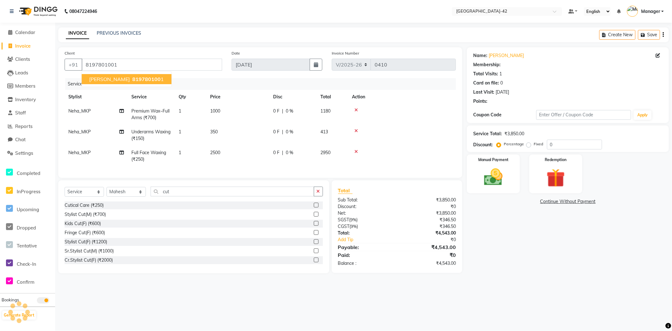
select select "1: Object"
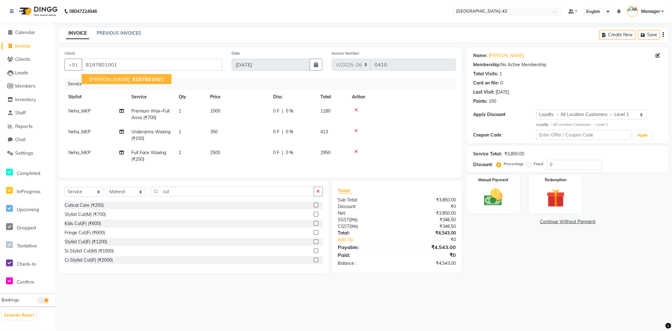
click at [132, 77] on span "819780100" at bounding box center [146, 79] width 28 height 6
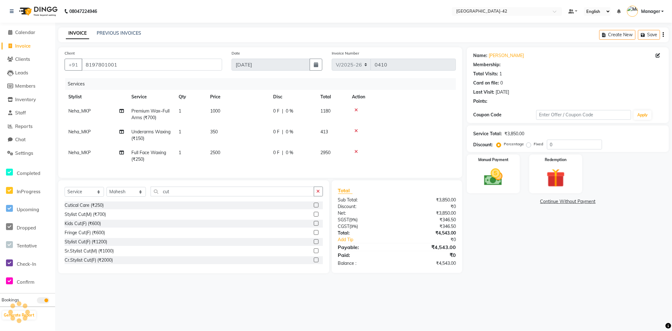
select select "1: Object"
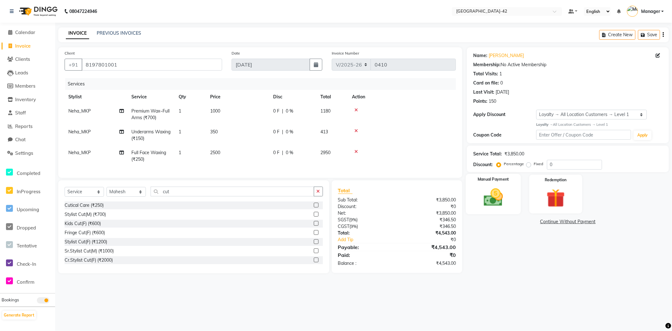
click at [502, 207] on img at bounding box center [492, 197] width 31 height 22
click at [517, 224] on span "UPI" at bounding box center [517, 221] width 10 height 7
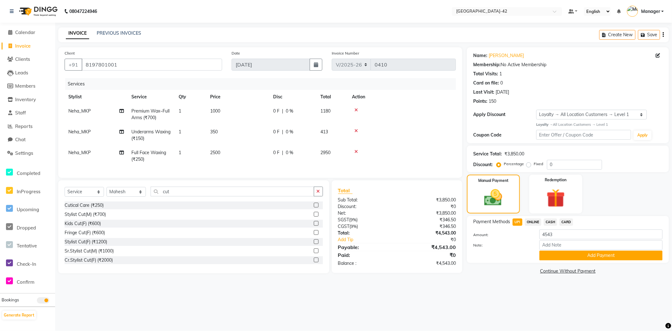
click at [546, 262] on div "Payment Methods UPI ONLINE CASH CARD Amount: 4543 Note: Add Payment" at bounding box center [568, 239] width 202 height 47
click at [579, 258] on button "Add Payment" at bounding box center [600, 255] width 123 height 10
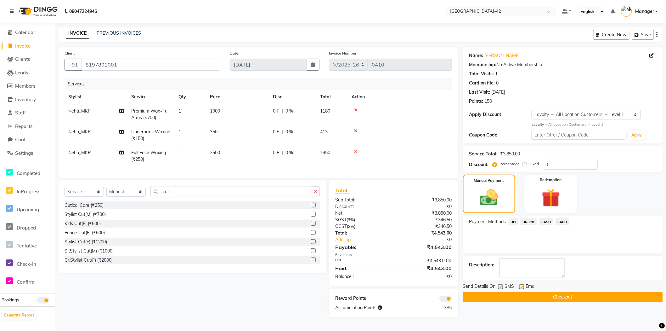
click at [538, 294] on button "Checkout" at bounding box center [563, 297] width 200 height 10
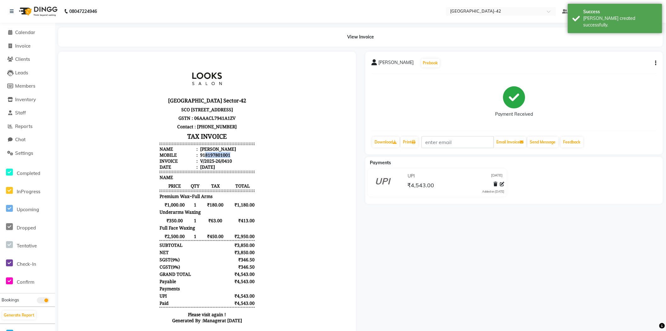
drag, startPoint x: 224, startPoint y: 165, endPoint x: 199, endPoint y: 166, distance: 25.2
click at [199, 157] on li "Mobile : 918197801001" at bounding box center [206, 154] width 95 height 6
copy div "8197801001"
click at [26, 29] on span "Calendar" at bounding box center [25, 32] width 20 height 6
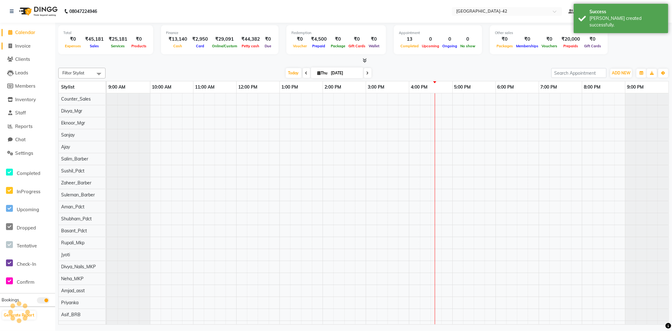
click at [25, 49] on link "Invoice" at bounding box center [28, 46] width 52 height 7
select select "service"
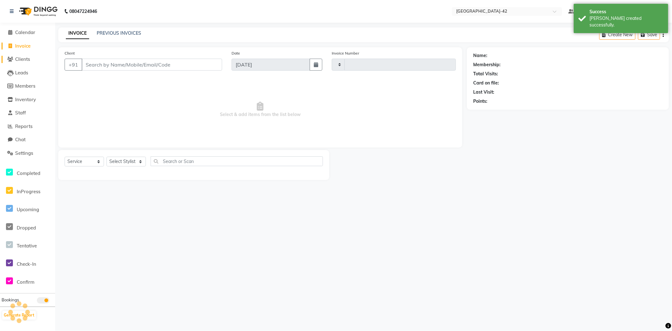
type input "0411"
select select "8692"
click at [89, 65] on input "Client" at bounding box center [152, 65] width 140 height 12
type input "8197801001"
select select "1: Object"
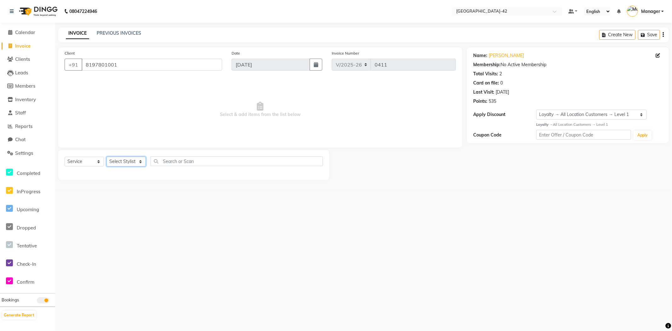
click at [143, 158] on select "Select Stylist Ajay Aman_Pdct Amjad_asst Ankit_asst Asif_BRB Basant_Pdct Bhupes…" at bounding box center [125, 161] width 39 height 10
select select "88738"
click at [106, 157] on select "Select Stylist Ajay Aman_Pdct Amjad_asst Ankit_asst Asif_BRB Basant_Pdct Bhupes…" at bounding box center [125, 161] width 39 height 10
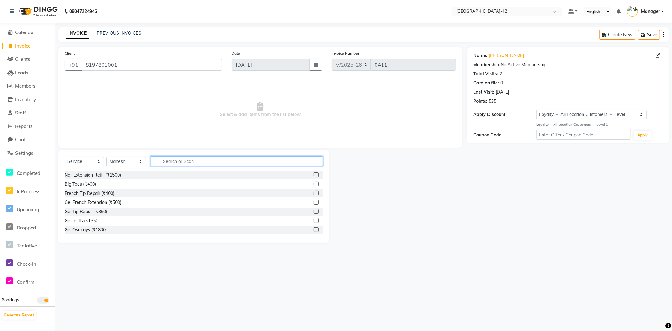
click at [178, 158] on input "text" at bounding box center [236, 161] width 172 height 10
type input "cut"
click at [99, 228] on div "Cr.Stylist Cut(F) (₹2000)" at bounding box center [89, 229] width 48 height 7
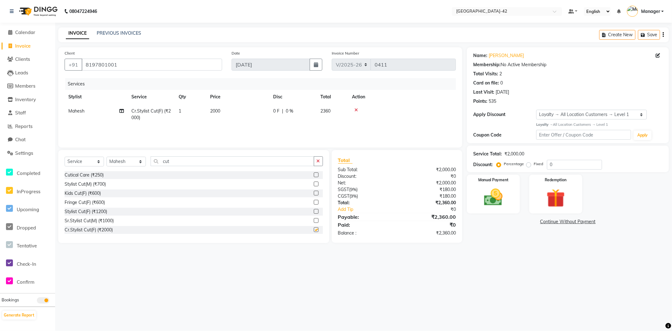
checkbox input "false"
click at [491, 199] on img at bounding box center [492, 197] width 31 height 22
click at [517, 223] on span "UPI" at bounding box center [517, 221] width 10 height 7
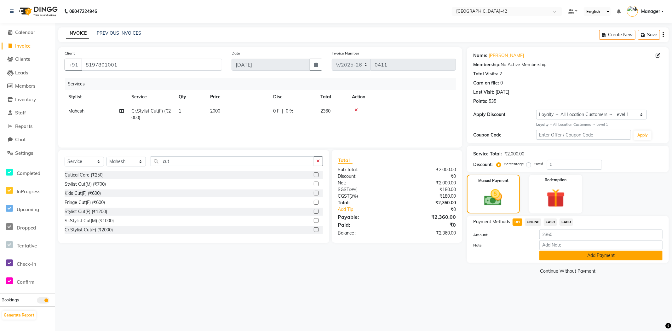
click at [559, 259] on button "Add Payment" at bounding box center [600, 255] width 123 height 10
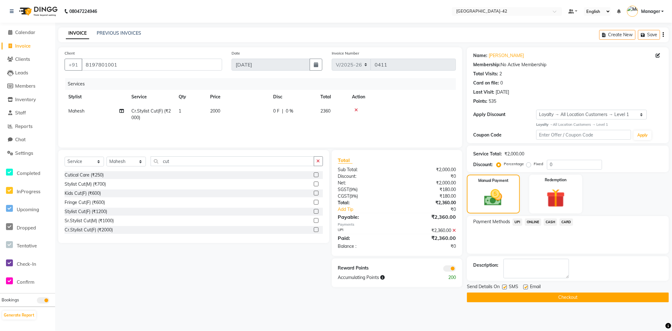
click at [492, 298] on button "Checkout" at bounding box center [568, 297] width 202 height 10
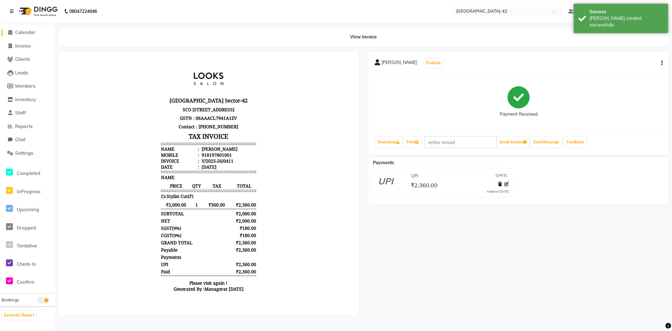
click at [31, 31] on span "Calendar" at bounding box center [25, 32] width 20 height 6
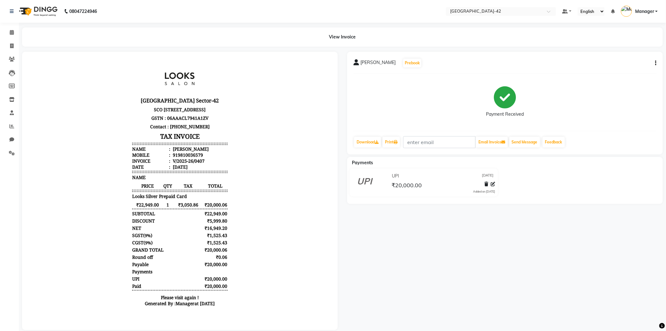
click at [8, 11] on div "08047224946" at bounding box center [53, 12] width 97 height 18
click at [11, 11] on icon at bounding box center [12, 11] width 4 height 4
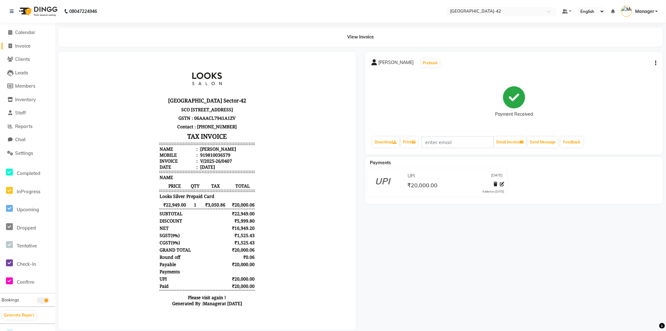
click at [24, 48] on span "Invoice" at bounding box center [22, 46] width 15 height 6
select select "8692"
select select "service"
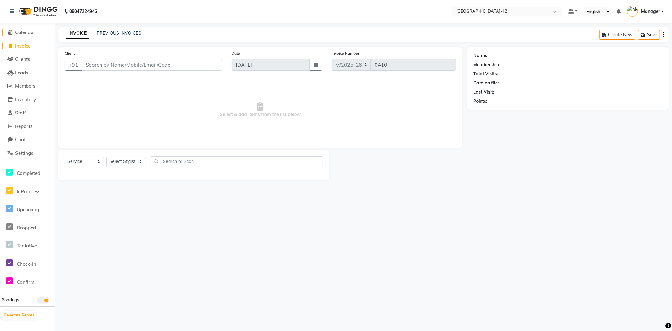
click at [26, 33] on span "Calendar" at bounding box center [25, 32] width 20 height 6
